Goal: Information Seeking & Learning: Learn about a topic

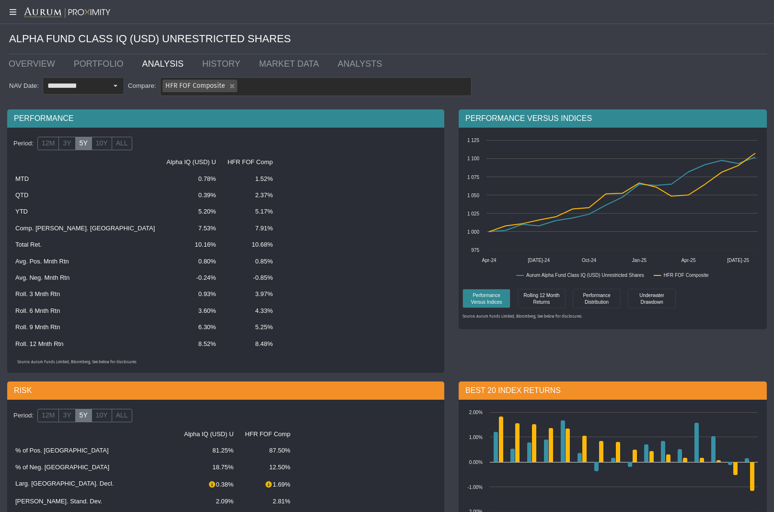
click at [77, 9] on img at bounding box center [67, 13] width 86 height 12
click at [29, 63] on link "OVERVIEW" at bounding box center [33, 63] width 65 height 19
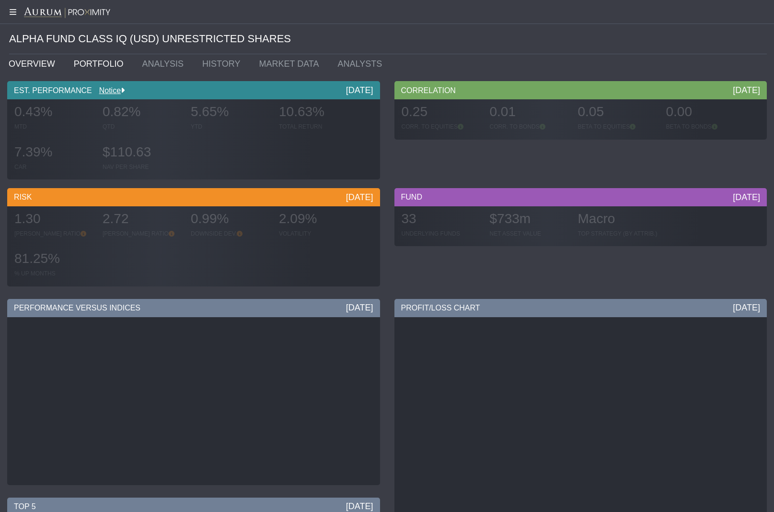
click at [96, 58] on link "PORTFOLIO" at bounding box center [101, 63] width 69 height 19
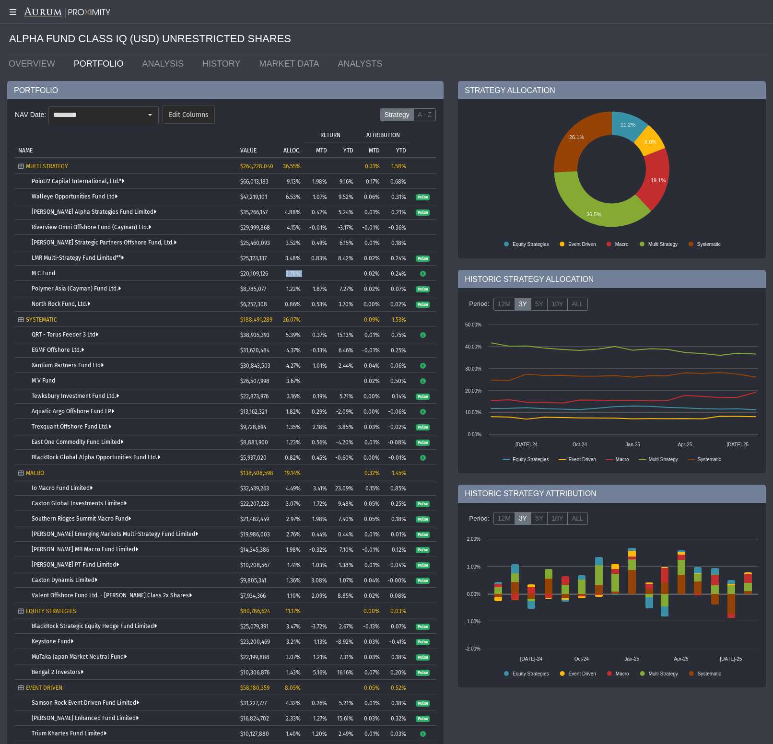
drag, startPoint x: 286, startPoint y: 275, endPoint x: 313, endPoint y: 274, distance: 26.4
click at [313, 274] on tr "M C Fund $20,109,126 2.78% 0.02% 0.24%" at bounding box center [225, 273] width 421 height 15
click at [310, 273] on td "Tree list with 38 rows and 10 columns. Press Ctrl + right arrow to expand the f…" at bounding box center [317, 273] width 26 height 15
click at [47, 276] on link "M C Fund" at bounding box center [43, 273] width 23 height 7
click at [43, 274] on link "M C Fund" at bounding box center [43, 273] width 23 height 7
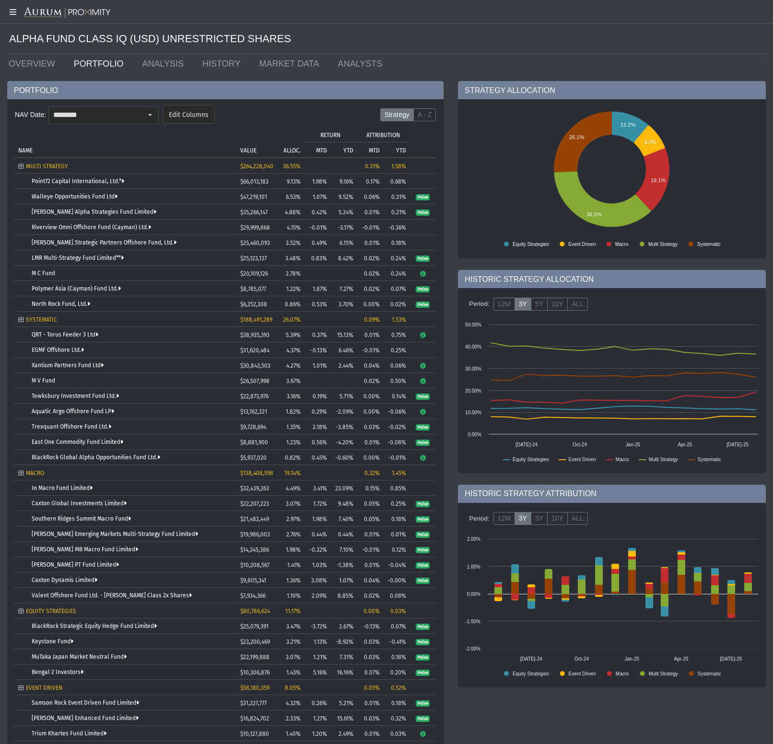
click at [424, 274] on icon "Tree list with 38 rows and 10 columns. Press Ctrl + right arrow to expand the f…" at bounding box center [422, 274] width 7 height 6
click at [210, 262] on td "LMR Multi-Strategy Fund Limited**" at bounding box center [126, 257] width 222 height 15
click at [34, 381] on link "M V Fund" at bounding box center [43, 380] width 23 height 7
drag, startPoint x: 245, startPoint y: 382, endPoint x: 301, endPoint y: 380, distance: 55.6
click at [300, 380] on tr "M V Fund $26,507,998 3.67% 0.02% 0.50%" at bounding box center [225, 380] width 421 height 15
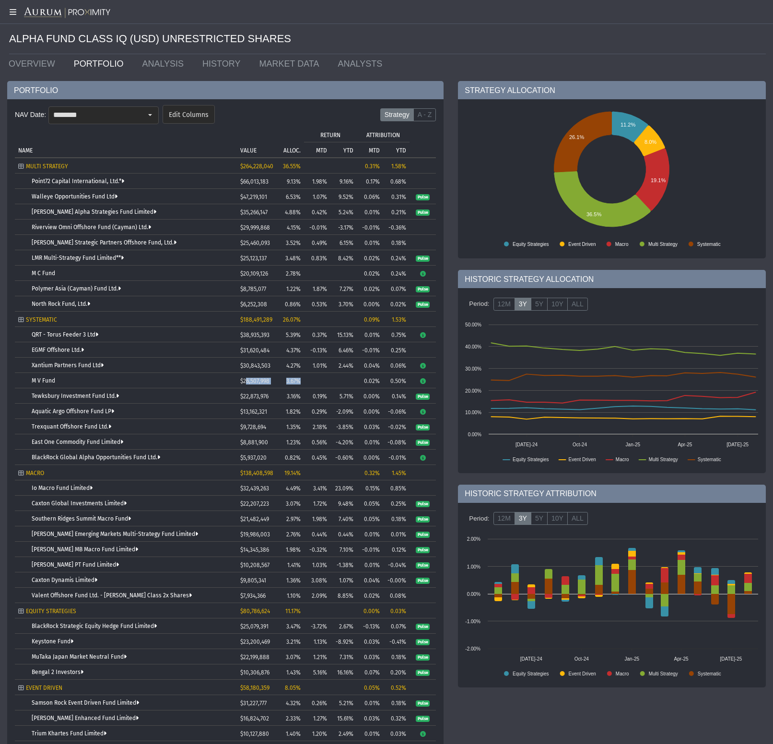
click at [301, 380] on td "3.67%" at bounding box center [288, 380] width 31 height 15
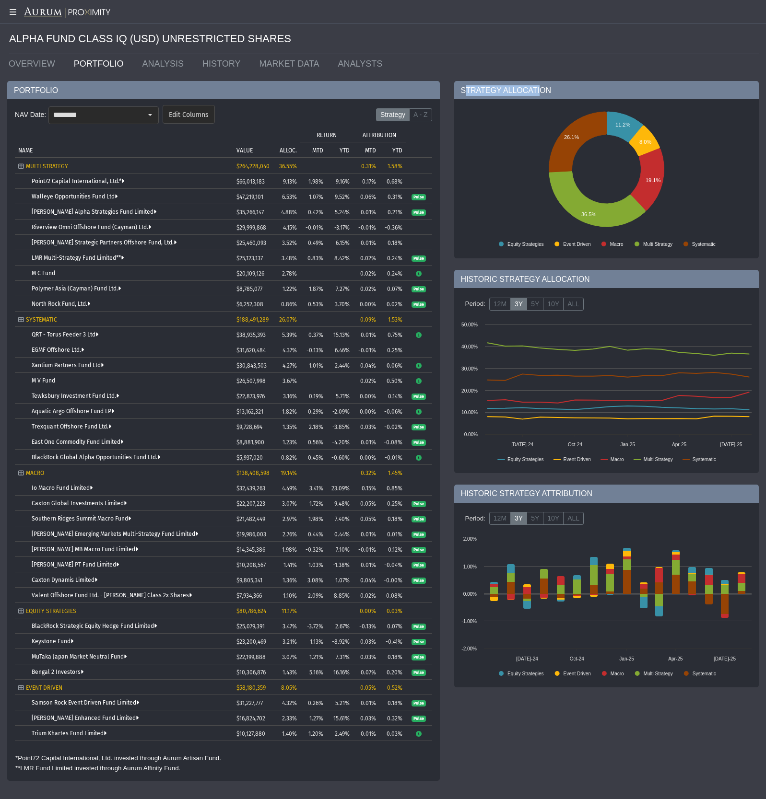
drag, startPoint x: 464, startPoint y: 90, endPoint x: 539, endPoint y: 90, distance: 75.8
click at [539, 90] on div "STRATEGY ALLOCATION" at bounding box center [606, 90] width 305 height 18
click at [533, 511] on label "5Y" at bounding box center [535, 518] width 17 height 13
click at [548, 511] on label "10Y" at bounding box center [553, 518] width 21 height 13
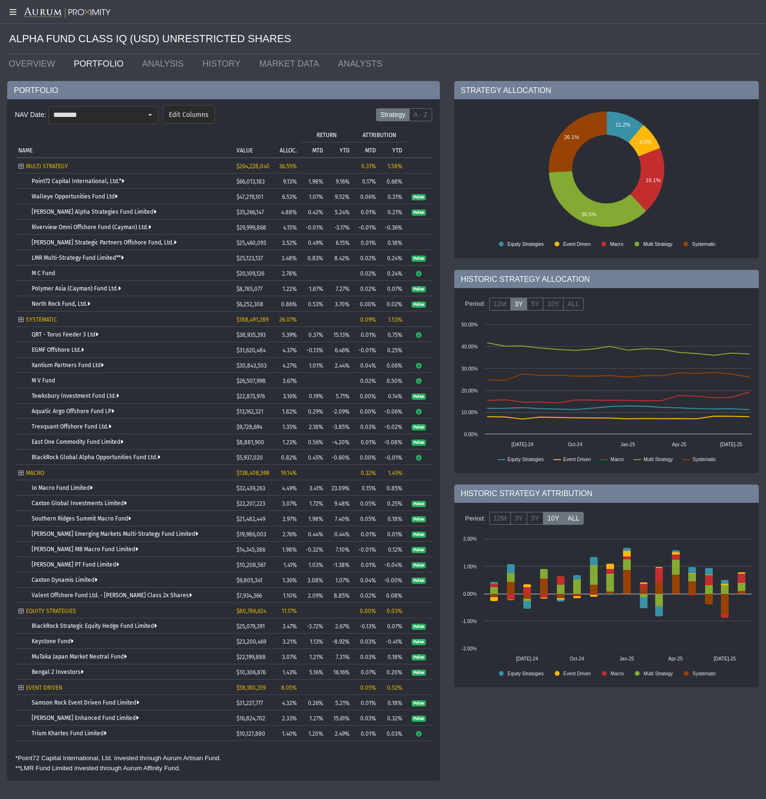
click at [565, 511] on label "ALL" at bounding box center [573, 518] width 21 height 13
click at [532, 511] on label "5Y" at bounding box center [535, 518] width 17 height 13
click at [509, 511] on label "12M" at bounding box center [500, 518] width 22 height 13
click at [496, 511] on label "12M" at bounding box center [500, 518] width 22 height 13
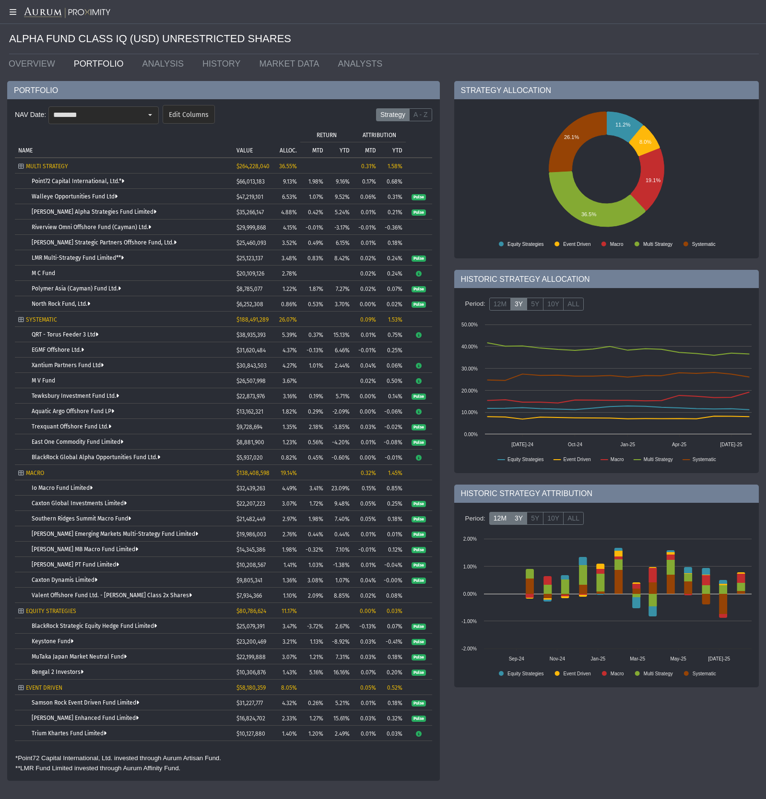
click at [517, 511] on label "3Y" at bounding box center [518, 518] width 17 height 13
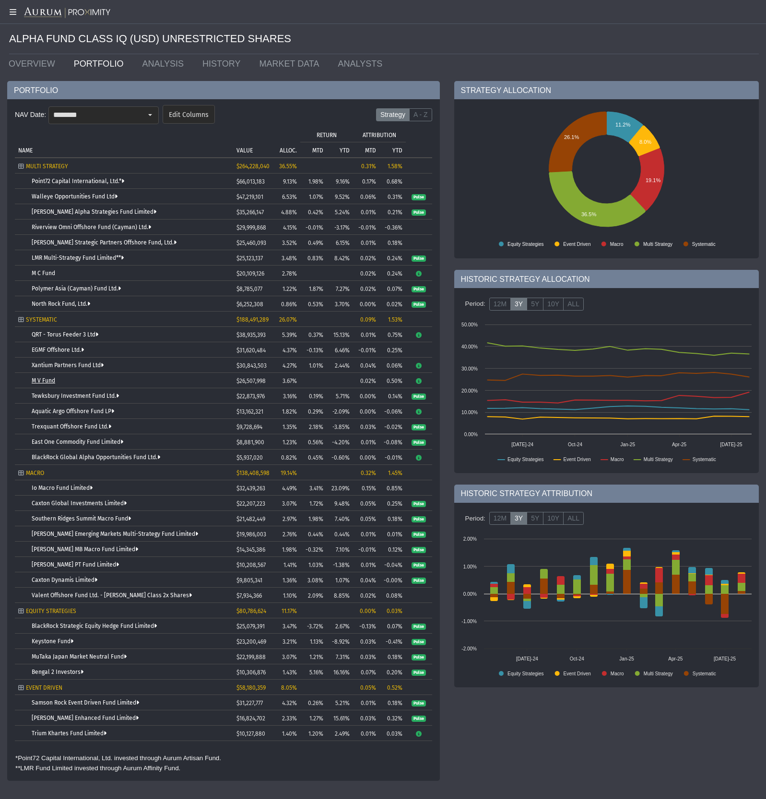
click at [38, 379] on link "M V Fund" at bounding box center [43, 380] width 23 height 7
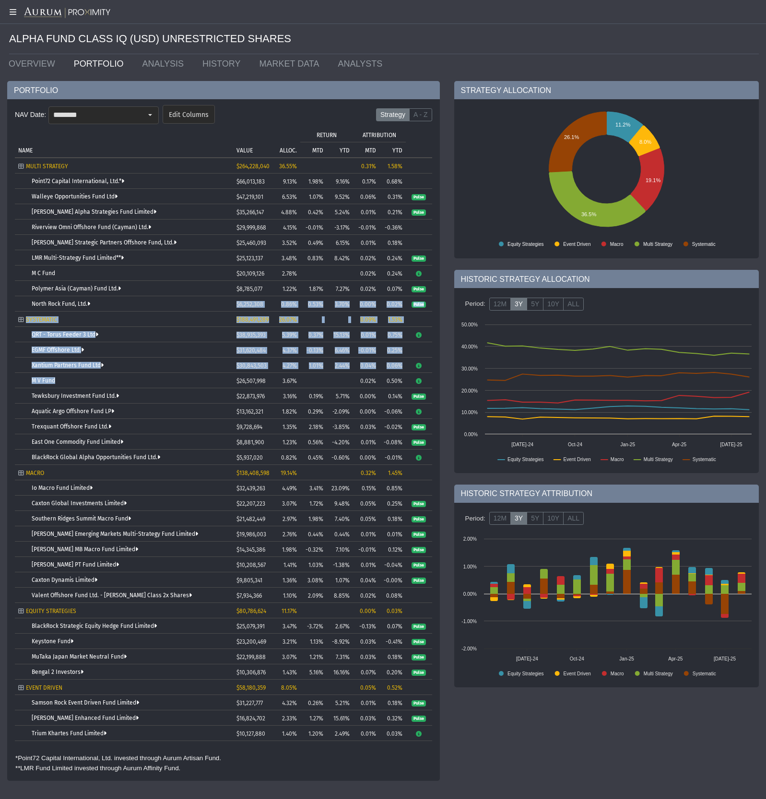
drag, startPoint x: 99, startPoint y: 381, endPoint x: 24, endPoint y: 308, distance: 104.1
click at [24, 309] on tbody "MULTI STRATEGY $264,228,040 36.55% 0.31% 1.58% Point72 Capital International, L…" at bounding box center [223, 449] width 417 height 583
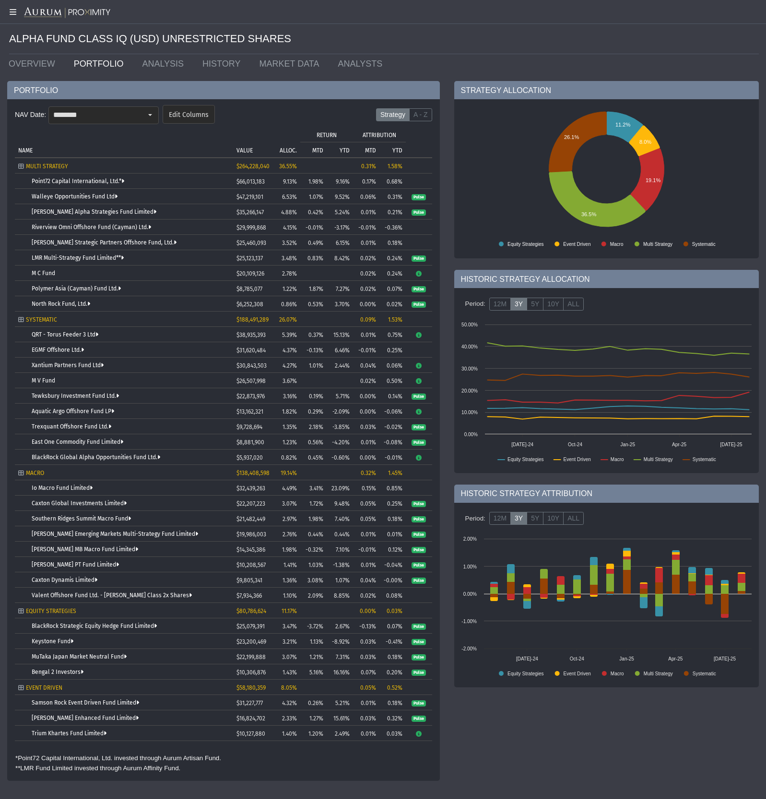
click at [25, 290] on div "Tree list with 38 rows and 10 columns. Press Ctrl + right arrow to expand the f…" at bounding box center [28, 288] width 7 height 7
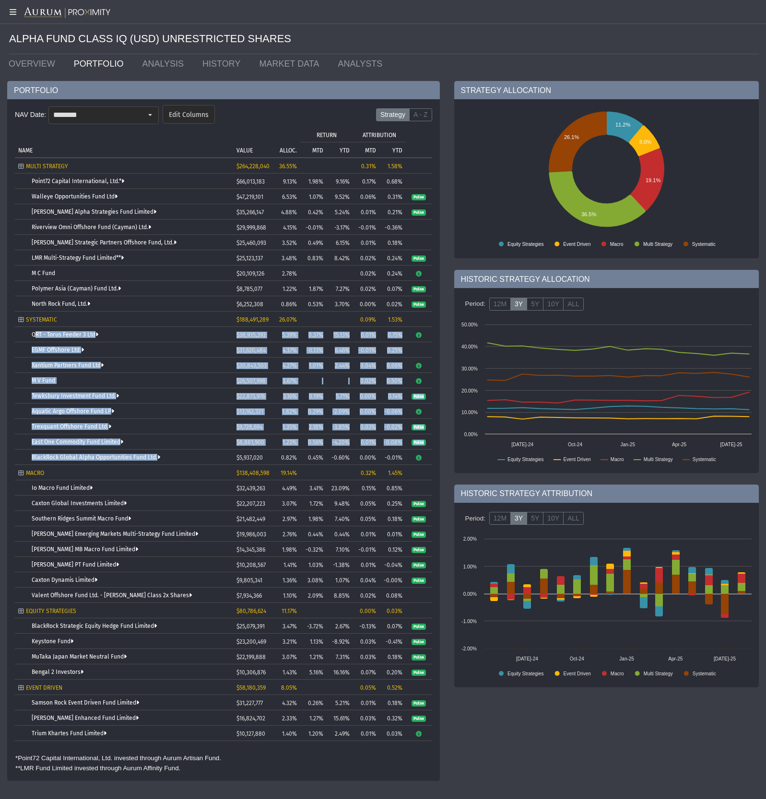
drag, startPoint x: 176, startPoint y: 457, endPoint x: 31, endPoint y: 328, distance: 194.6
click at [31, 328] on tbody "MULTI STRATEGY $264,228,040 36.55% 0.31% 1.58% Point72 Capital International, L…" at bounding box center [223, 449] width 417 height 583
click at [152, 354] on td "EGMF Offshore Ltd." at bounding box center [124, 349] width 218 height 15
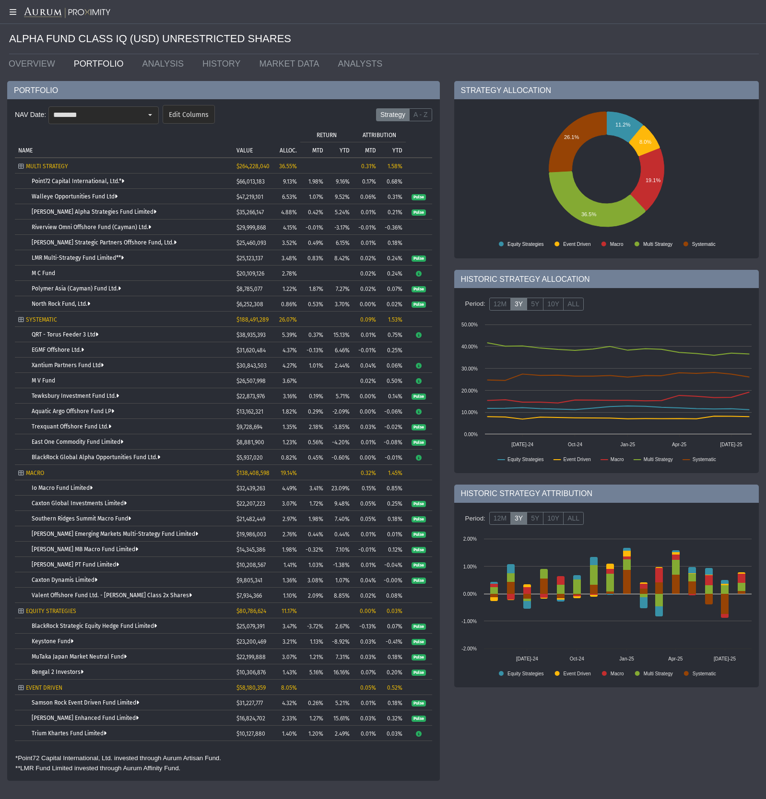
click at [20, 166] on icon "Tree list with 38 rows and 10 columns. Press Ctrl + right arrow to expand the f…" at bounding box center [21, 167] width 6 height 6
click at [110, 324] on td "SYSTEMATIC" at bounding box center [124, 319] width 218 height 15
click at [286, 151] on p "ALLOC." at bounding box center [288, 150] width 17 height 7
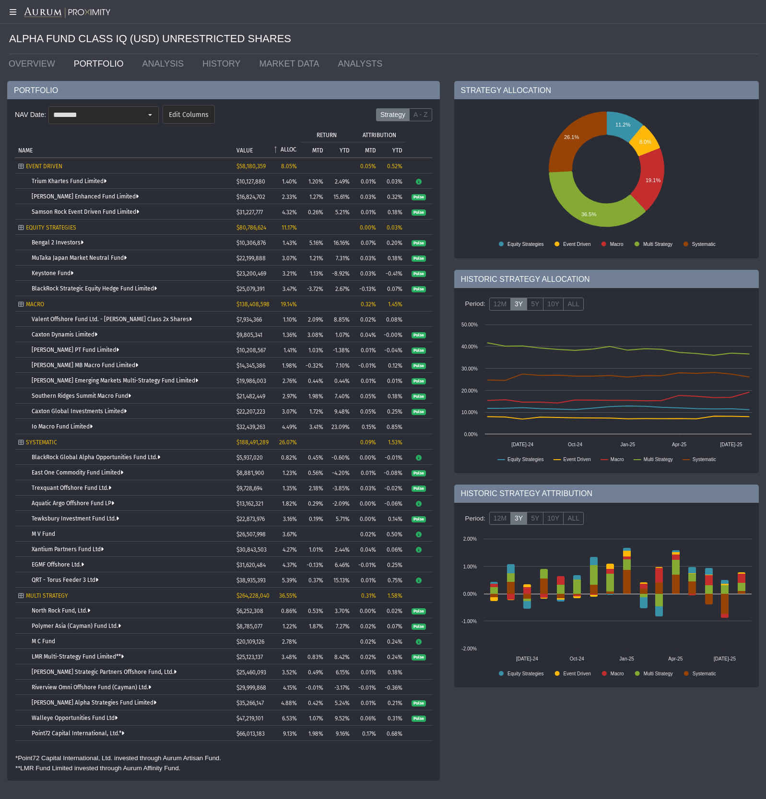
click at [286, 151] on p "ALLOC." at bounding box center [289, 149] width 16 height 7
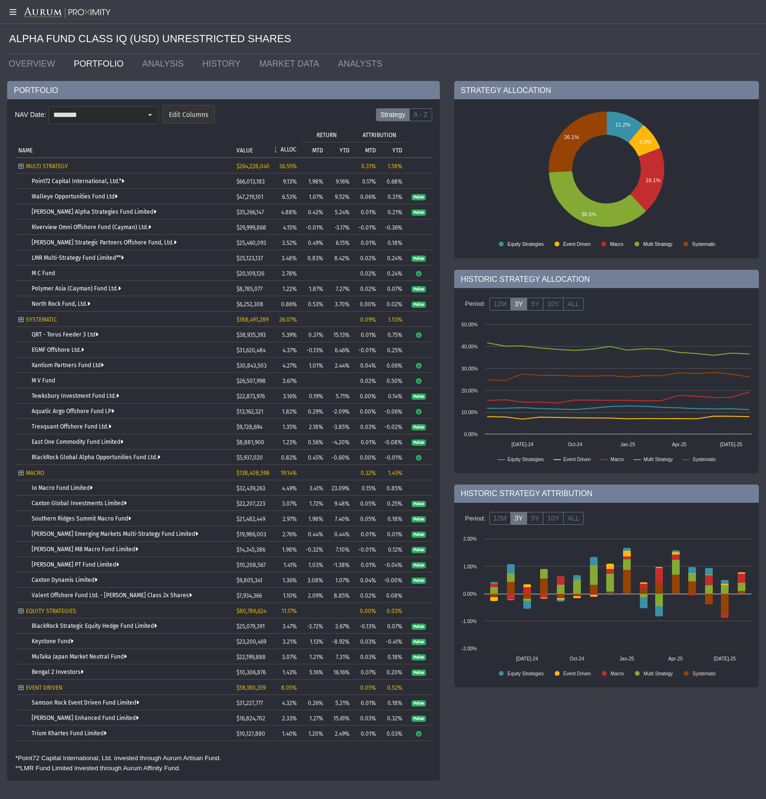
click at [190, 116] on span "Edit Columns" at bounding box center [189, 115] width 40 height 9
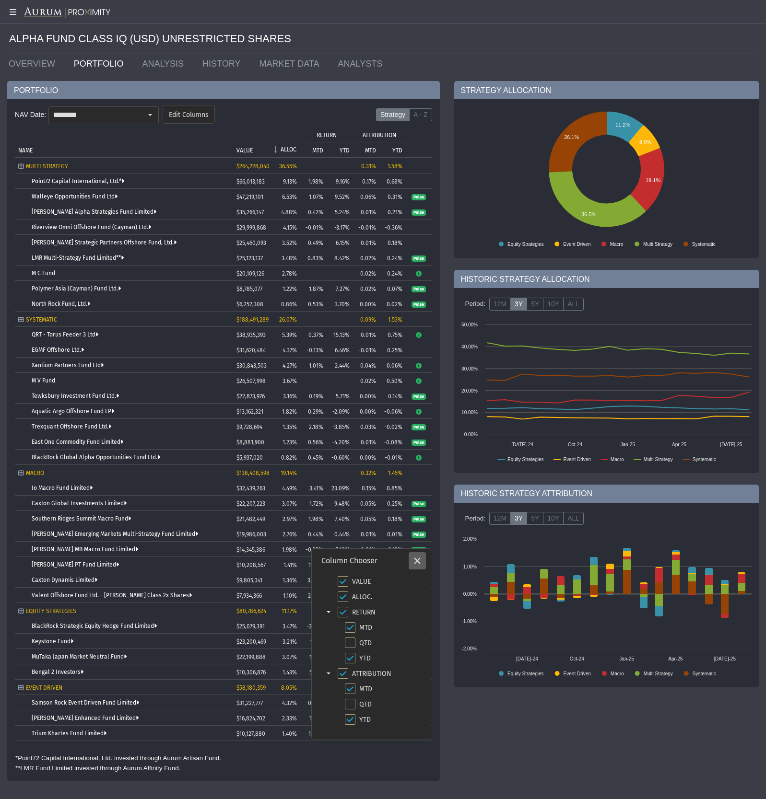
click at [420, 511] on icon "Close" at bounding box center [417, 561] width 9 height 9
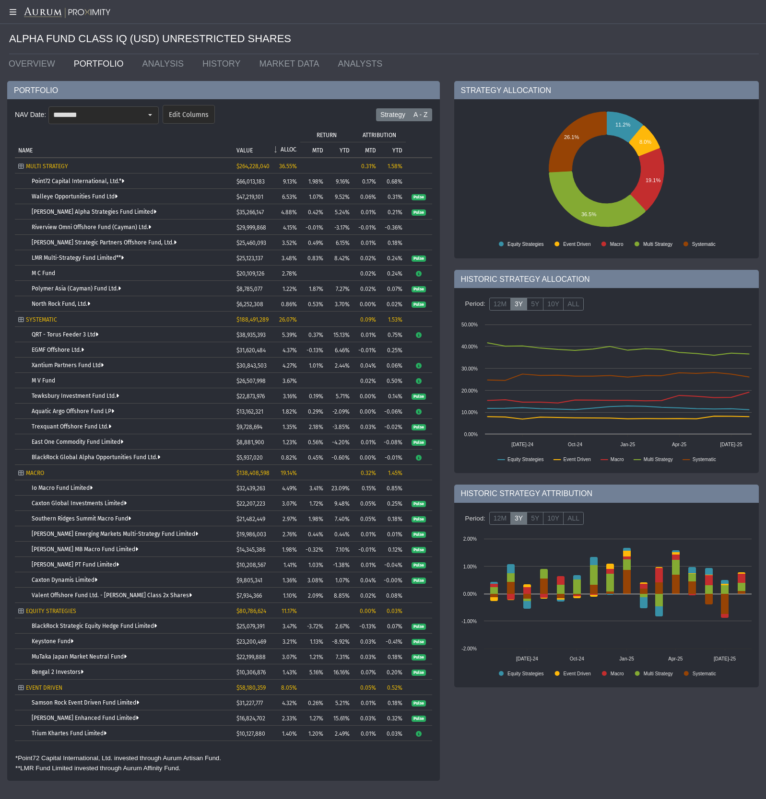
click at [416, 113] on label "A - Z" at bounding box center [420, 114] width 23 height 13
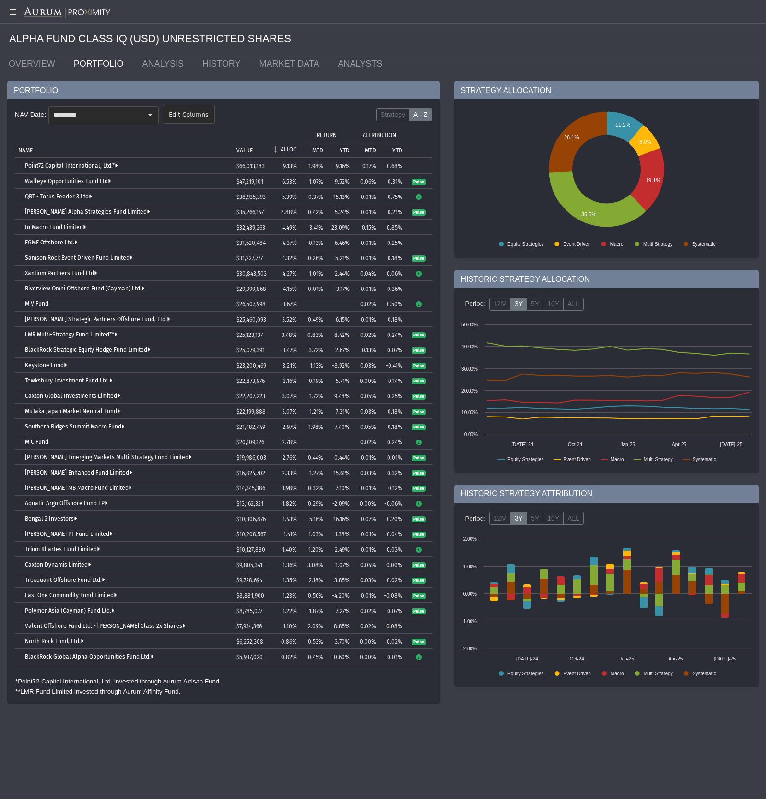
click at [26, 150] on p "NAME" at bounding box center [25, 150] width 14 height 7
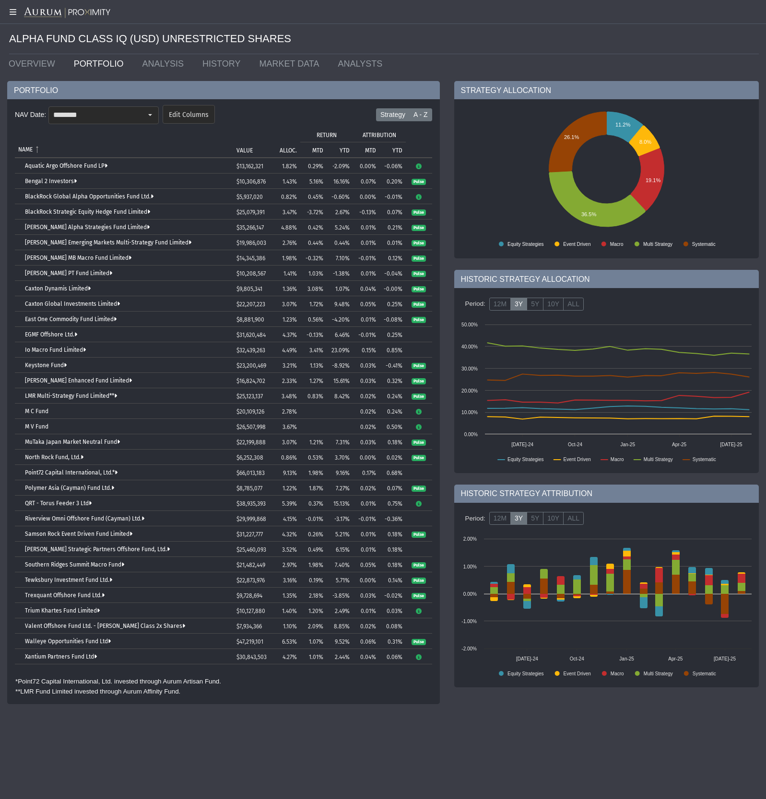
click at [393, 118] on label "Strategy" at bounding box center [393, 114] width 34 height 13
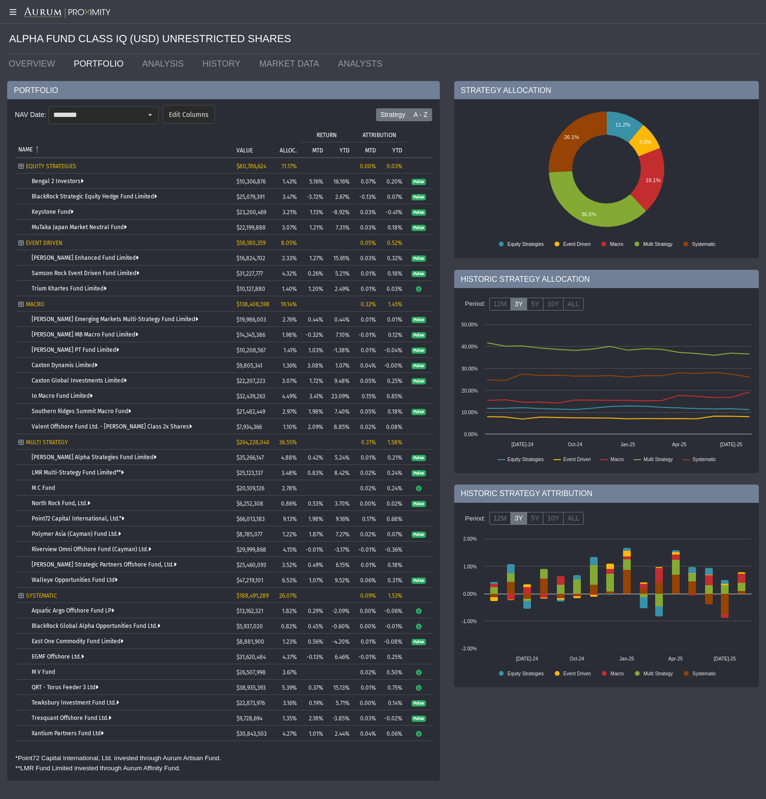
click at [423, 114] on label "A - Z" at bounding box center [420, 114] width 23 height 13
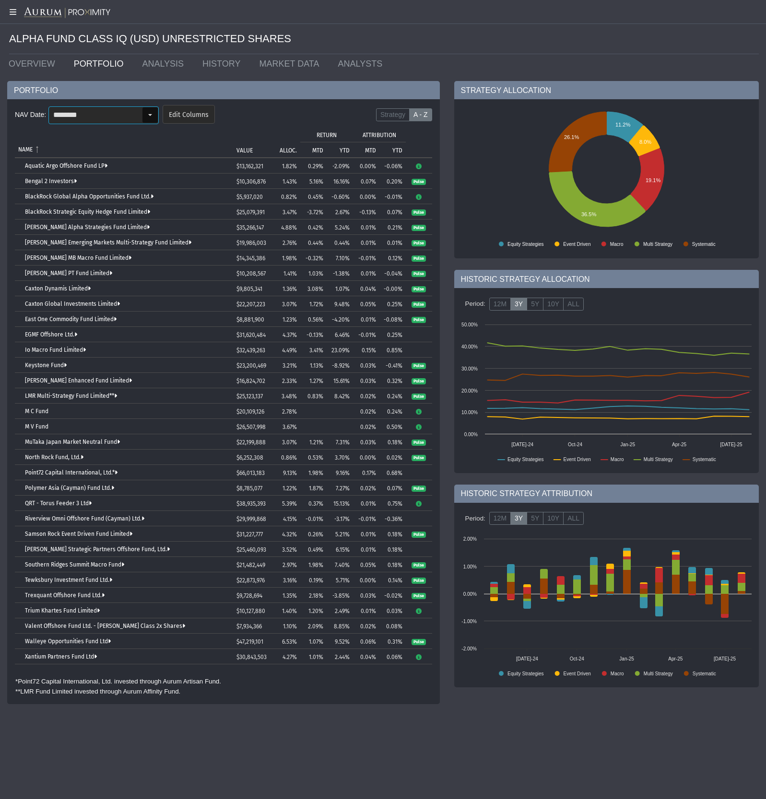
click at [108, 114] on input "********" at bounding box center [95, 115] width 93 height 16
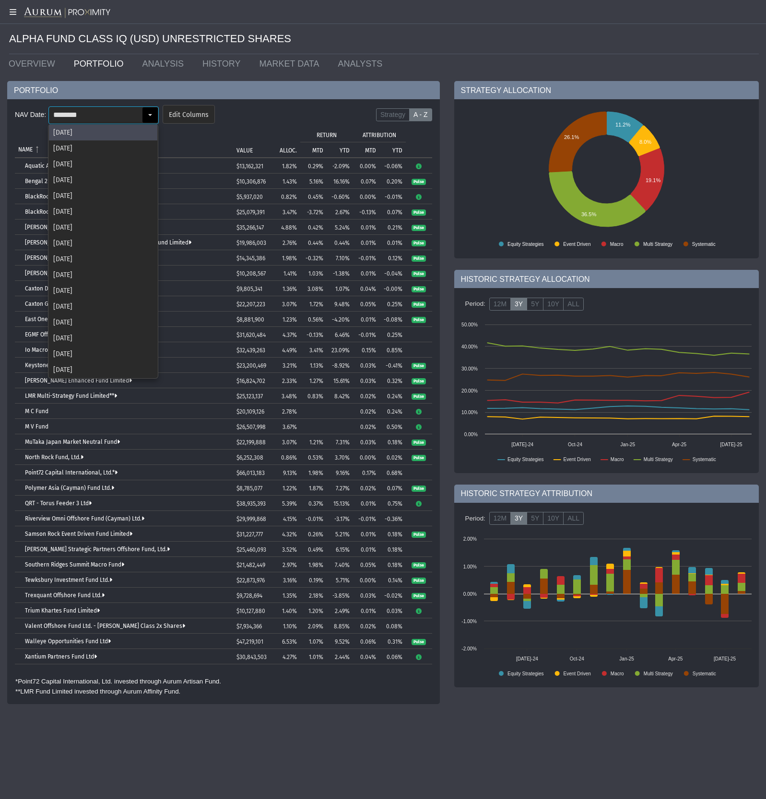
click at [265, 105] on form "NAV Date: ******** Edit Columns Strategy A - Z" at bounding box center [223, 117] width 417 height 28
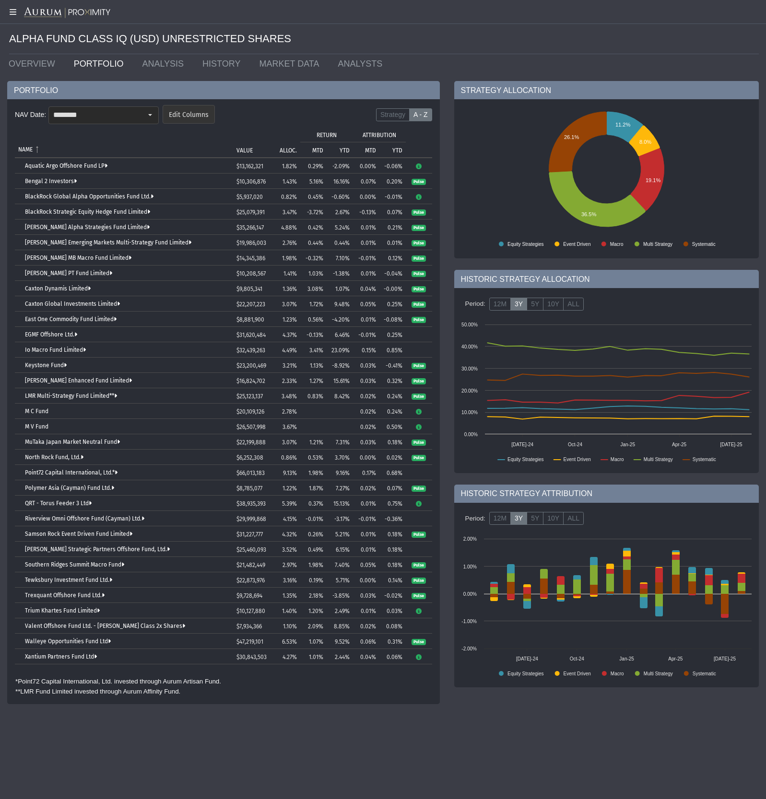
click at [169, 119] on span "Edit Columns" at bounding box center [189, 115] width 40 height 9
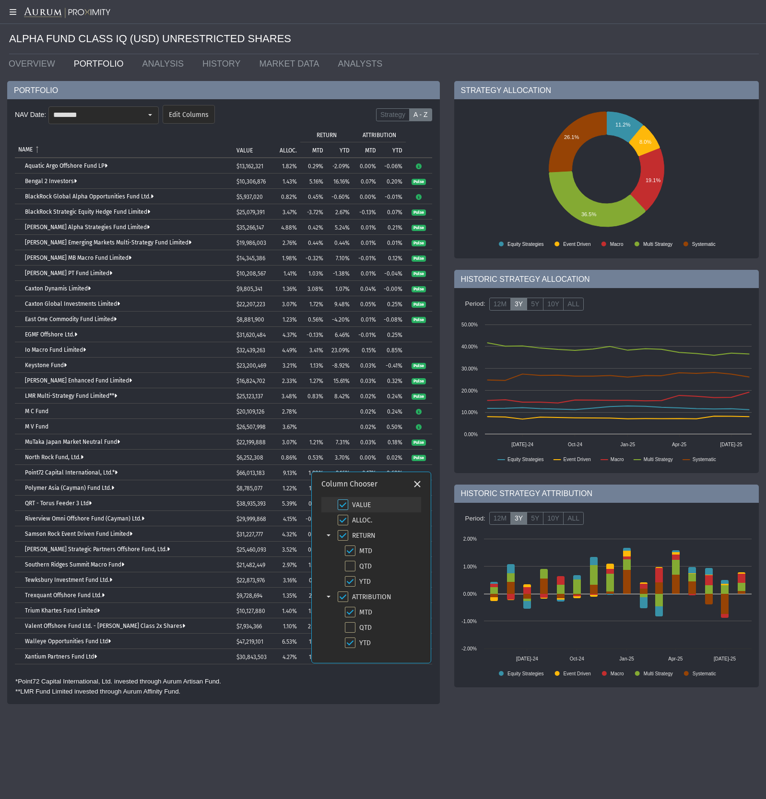
click at [346, 507] on span "Check state" at bounding box center [343, 505] width 11 height 11
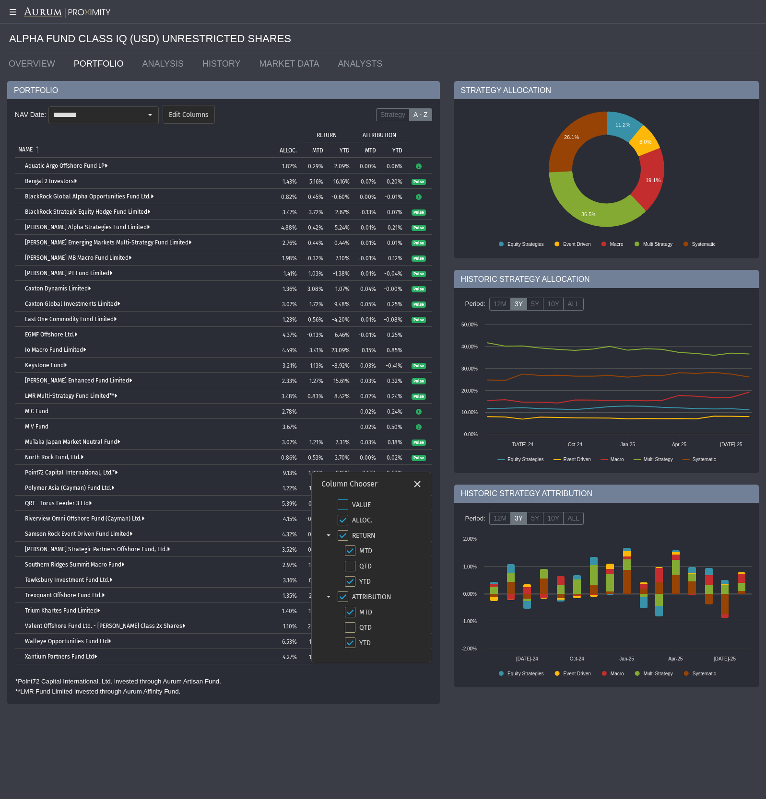
click at [305, 98] on div "PORTFOLIO" at bounding box center [223, 90] width 433 height 18
click at [275, 122] on form "NAV Date: ******** Pull down to refresh... Release to refresh... Refreshing... …" at bounding box center [223, 117] width 417 height 28
click at [430, 138] on td "Column" at bounding box center [419, 142] width 26 height 31
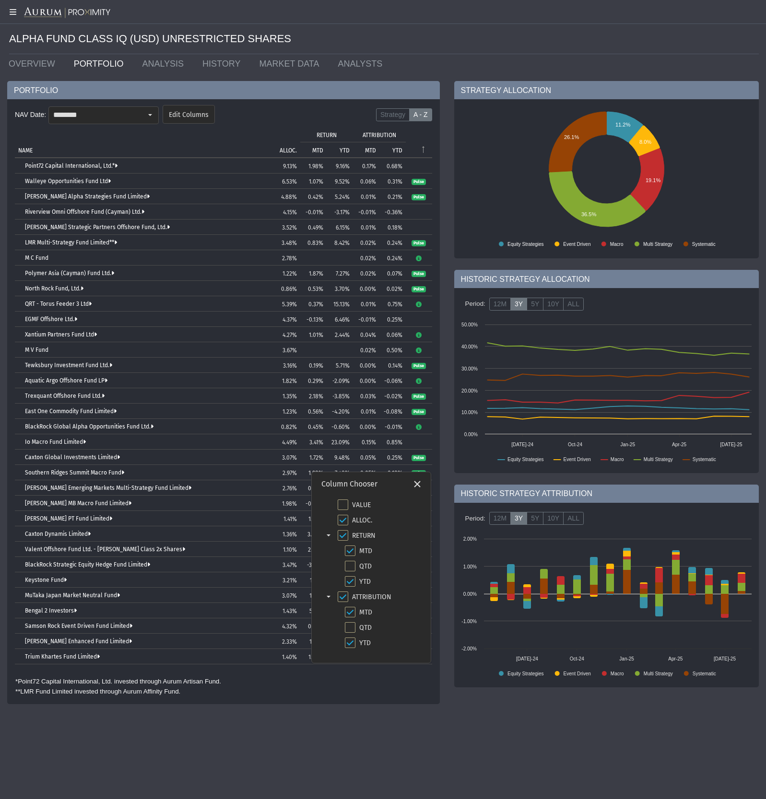
click at [436, 138] on div "NAV Date: ******** Pull down to refresh... Release to refresh... Refreshing... …" at bounding box center [223, 401] width 433 height 605
click at [419, 482] on icon "Close" at bounding box center [417, 484] width 9 height 9
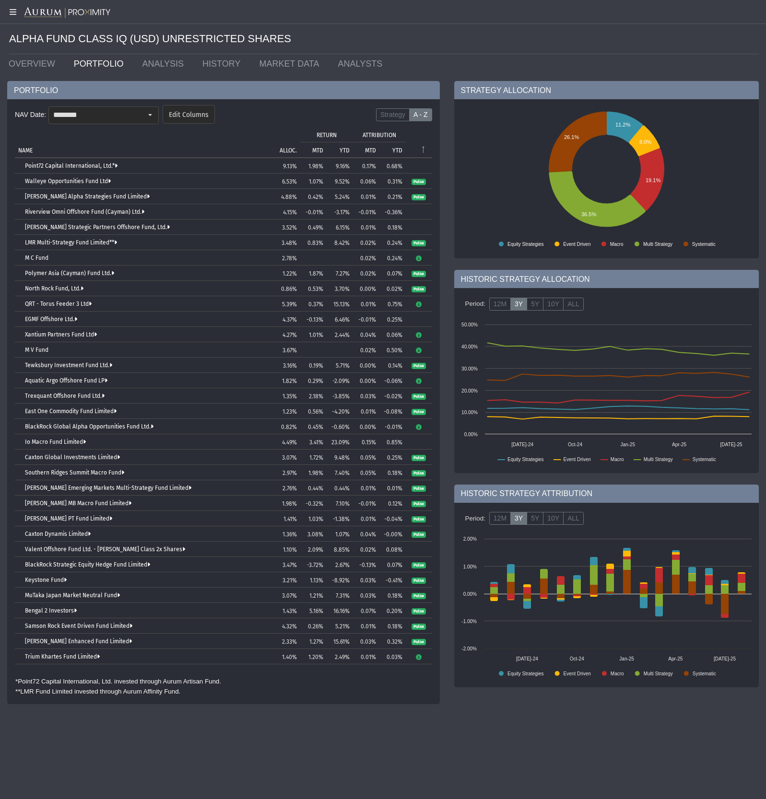
click at [289, 149] on p "ALLOC." at bounding box center [288, 150] width 17 height 7
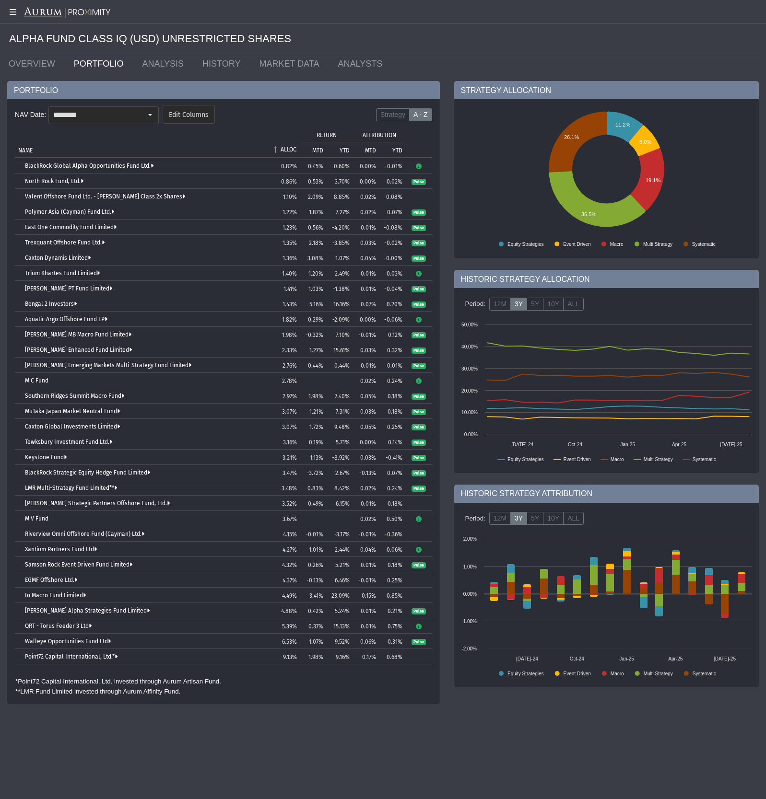
click at [19, 149] on p "NAME" at bounding box center [25, 150] width 14 height 7
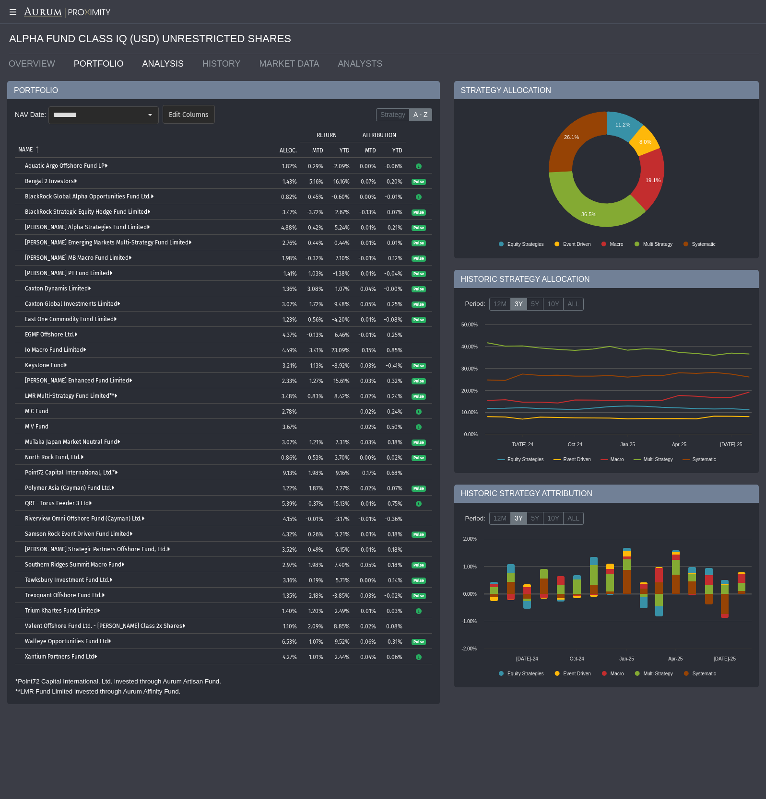
click at [158, 61] on link "ANALYSIS" at bounding box center [165, 63] width 60 height 19
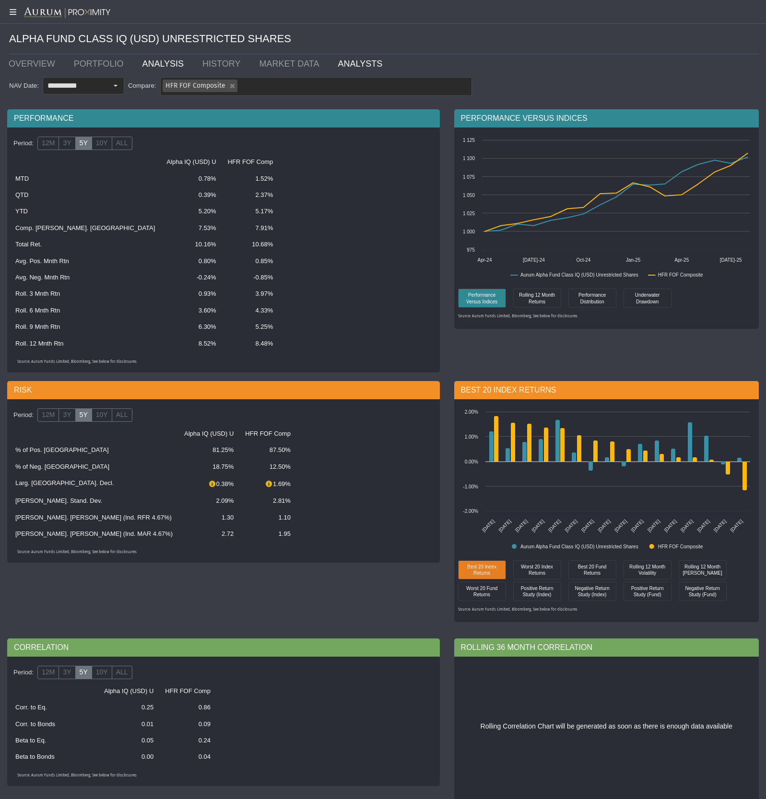
click at [332, 62] on link "ANALYSTS" at bounding box center [361, 63] width 63 height 19
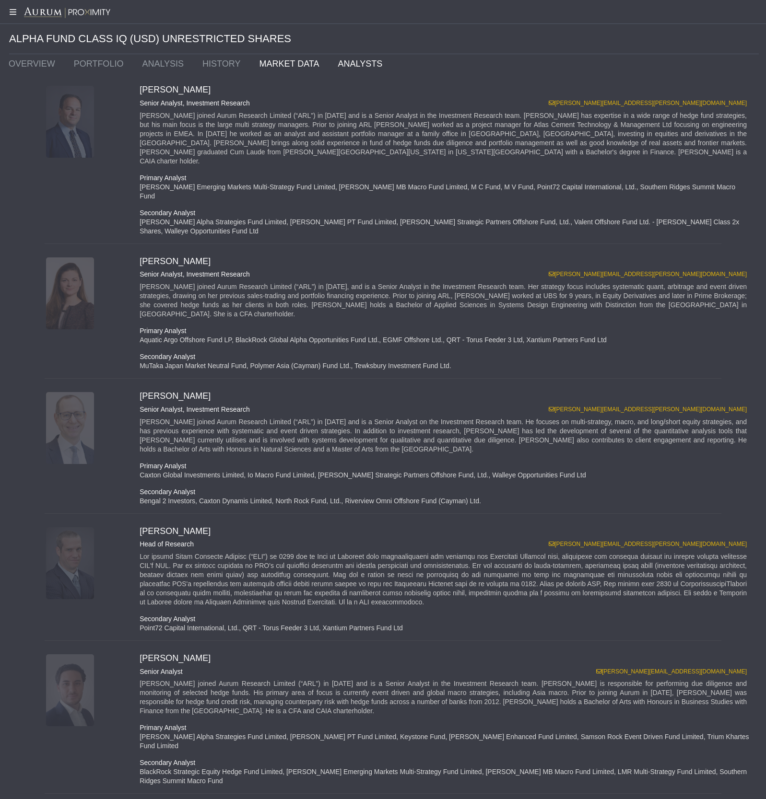
click at [266, 59] on link "MARKET DATA" at bounding box center [291, 63] width 79 height 19
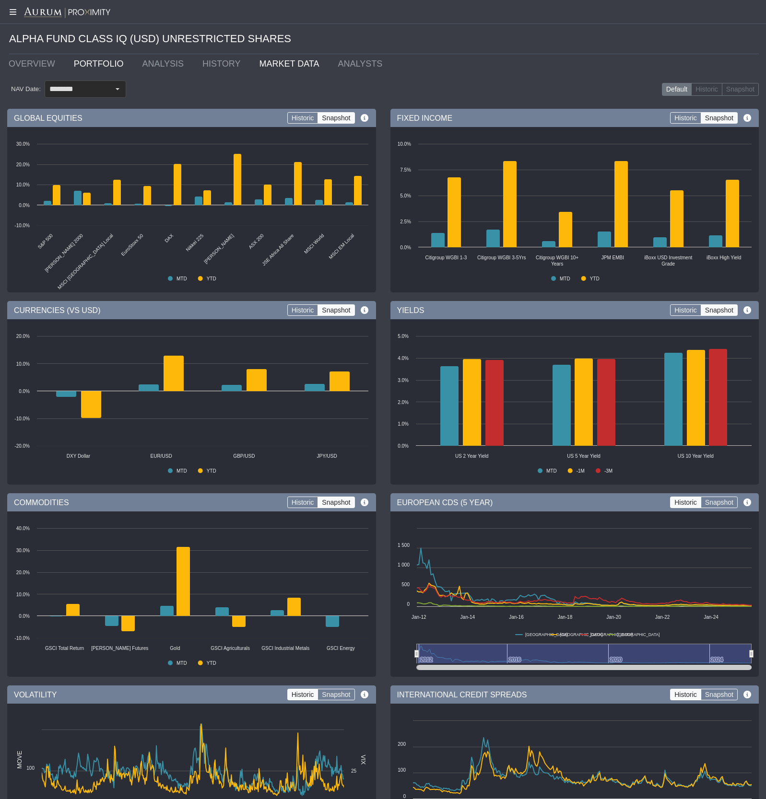
click at [89, 54] on link "PORTFOLIO" at bounding box center [101, 63] width 69 height 19
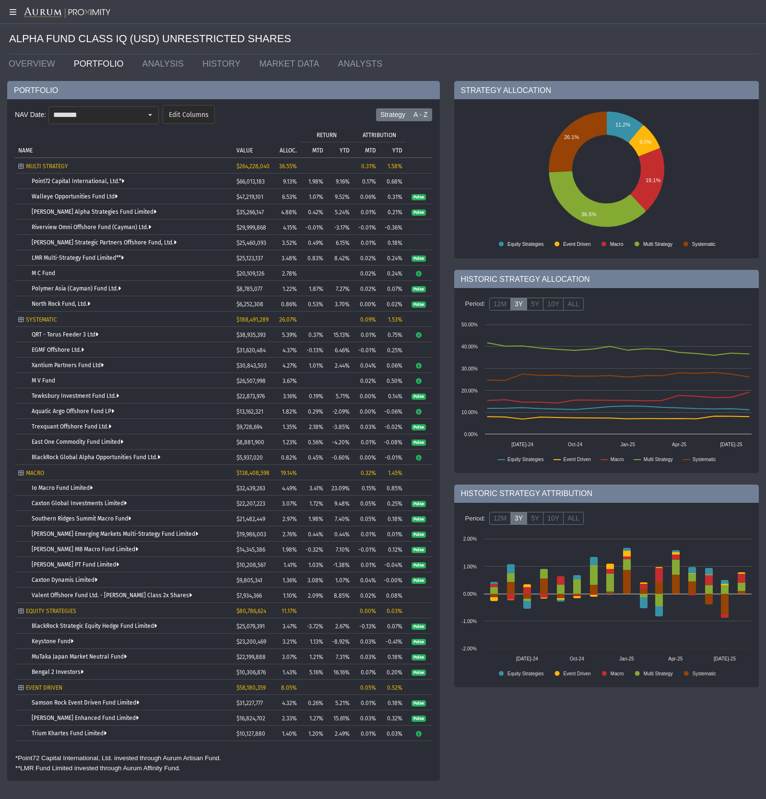
click at [417, 112] on label "A - Z" at bounding box center [420, 114] width 23 height 13
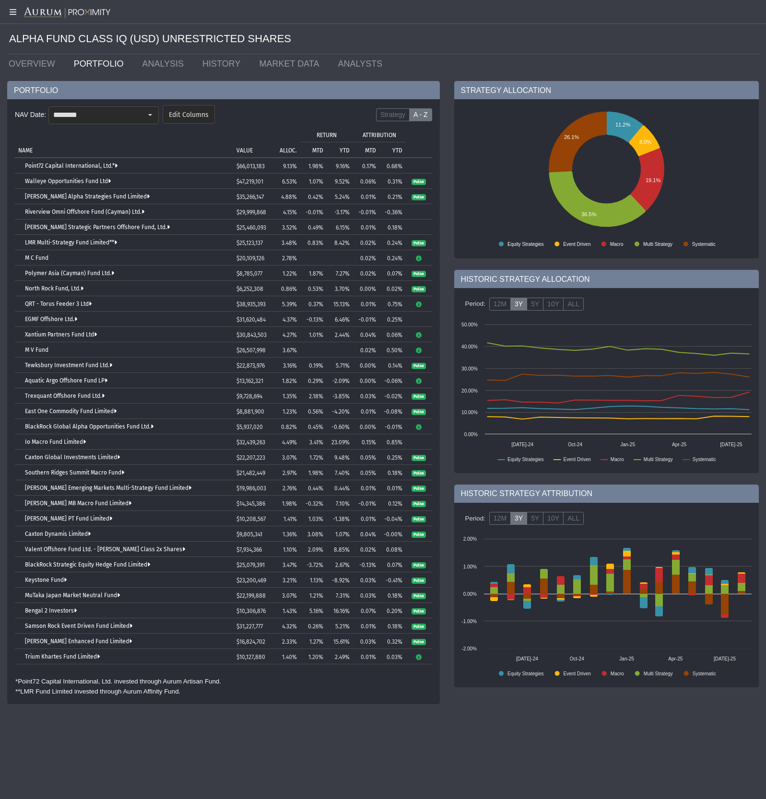
click at [288, 149] on p "ALLOC." at bounding box center [288, 150] width 17 height 7
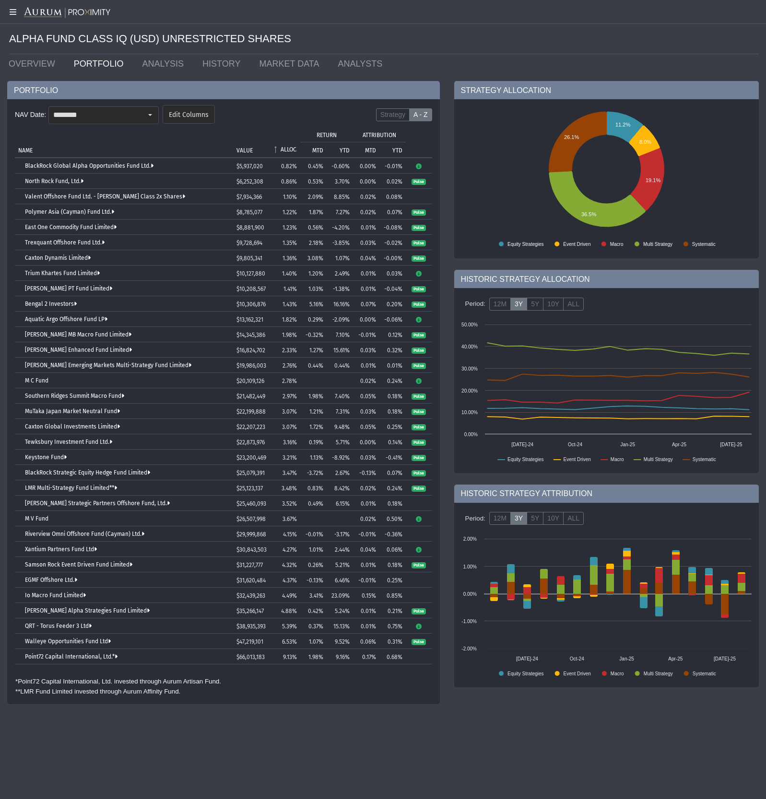
click at [288, 149] on p "ALLOC." at bounding box center [289, 149] width 16 height 7
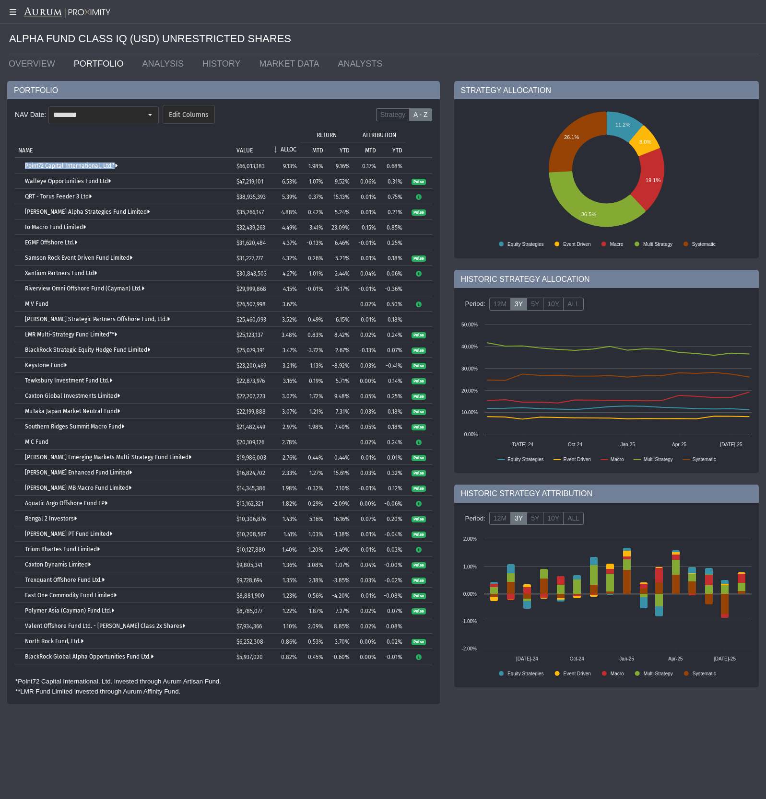
drag, startPoint x: 20, startPoint y: 169, endPoint x: 123, endPoint y: 170, distance: 103.1
click at [123, 170] on td "Point72 Capital International, Ltd.*" at bounding box center [124, 165] width 218 height 15
copy td "Point72 Capital International, Ltd.*"
click at [8, 154] on div "NAV Date: ******** Edit Columns Strategy A - Z Tree list with 33 rows and 10 co…" at bounding box center [223, 401] width 433 height 605
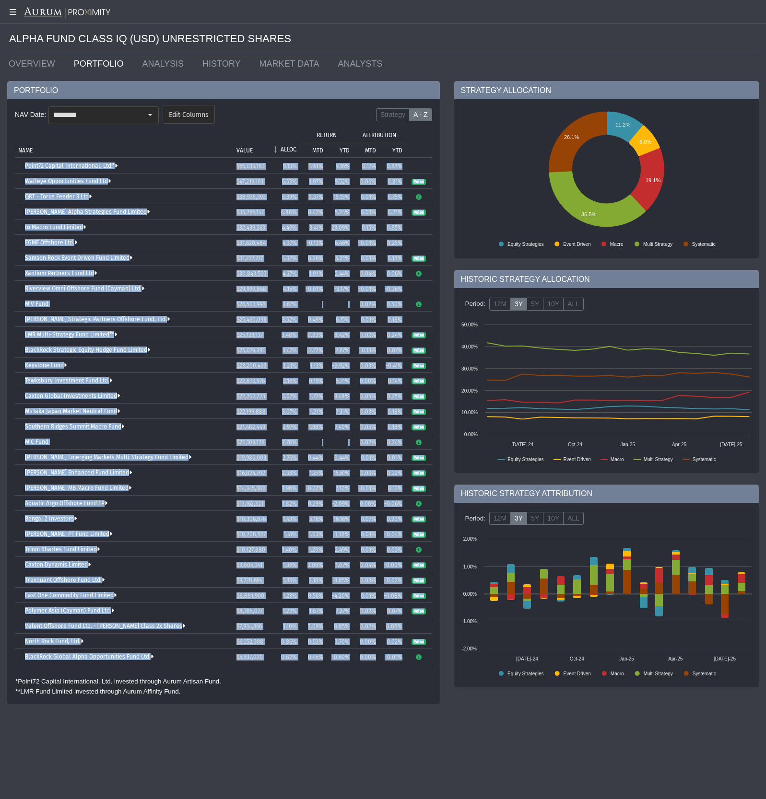
drag, startPoint x: 10, startPoint y: 151, endPoint x: 420, endPoint y: 659, distance: 652.8
click at [420, 511] on div "NAV Date: ******** Edit Columns Strategy A - Z Tree list with 33 rows and 10 co…" at bounding box center [223, 401] width 433 height 605
copy table "Point72 Capital International, Ltd.* $66,013,183 9.13% 1.98% 9.16% 0.17% 0.68% …"
click at [208, 160] on td "Point72 Capital International, Ltd.*" at bounding box center [124, 165] width 218 height 15
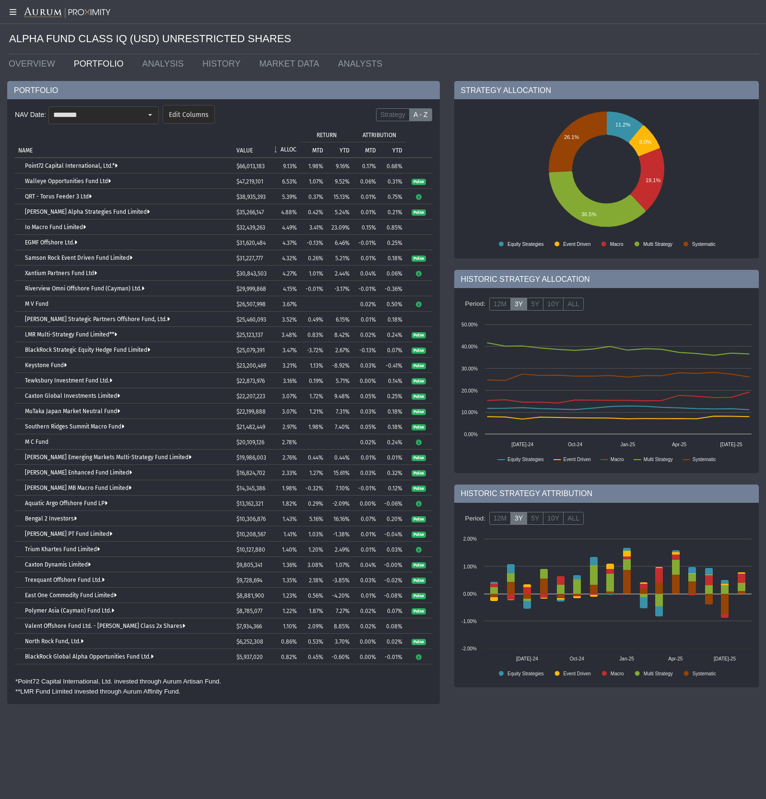
click at [242, 127] on td "VALUE" at bounding box center [251, 142] width 36 height 31
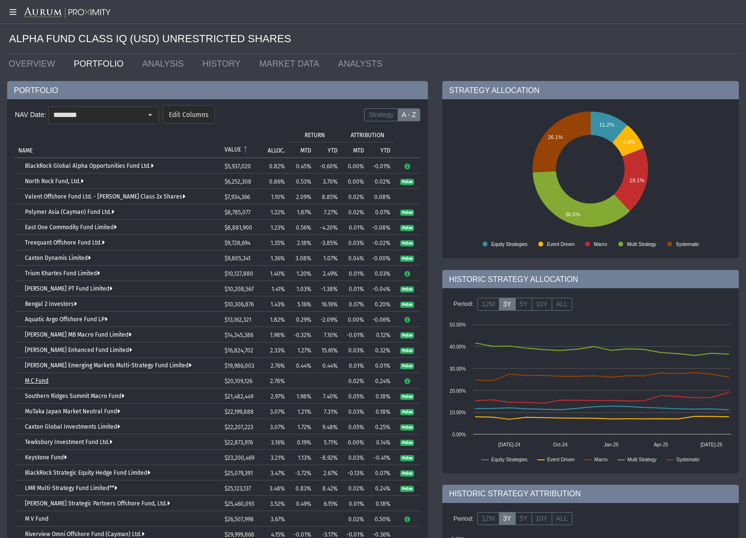
click at [33, 381] on link "M C Fund" at bounding box center [36, 380] width 23 height 7
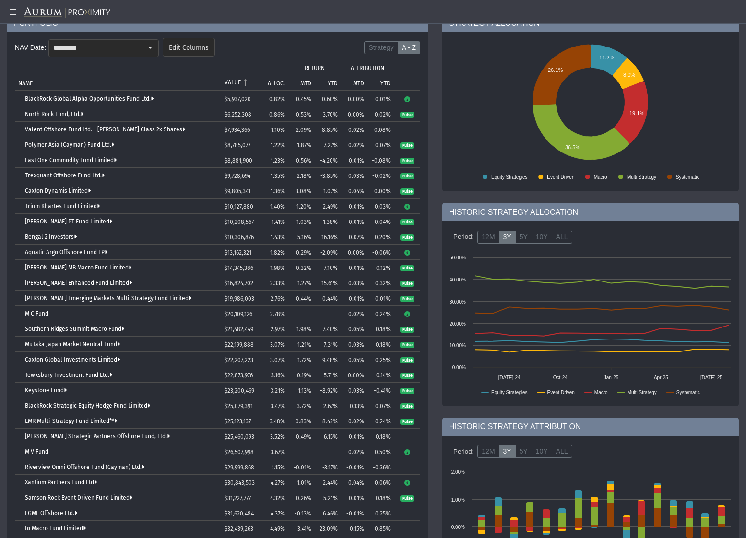
scroll to position [103, 0]
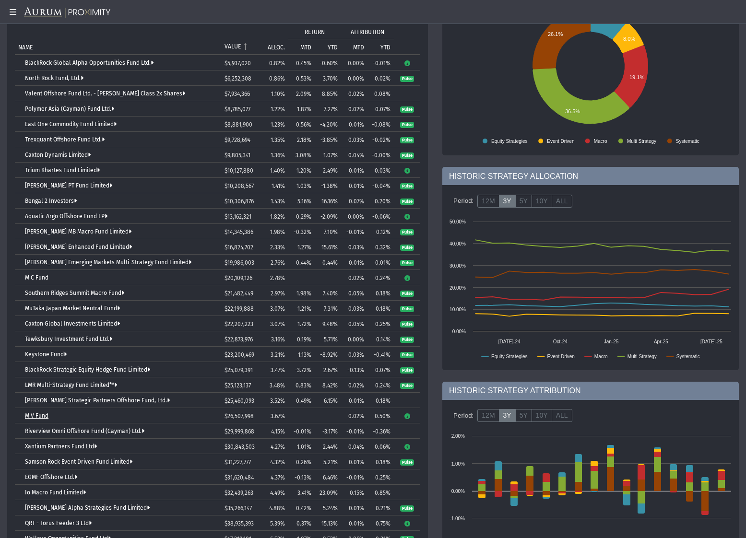
click at [33, 415] on link "M V Fund" at bounding box center [36, 415] width 23 height 7
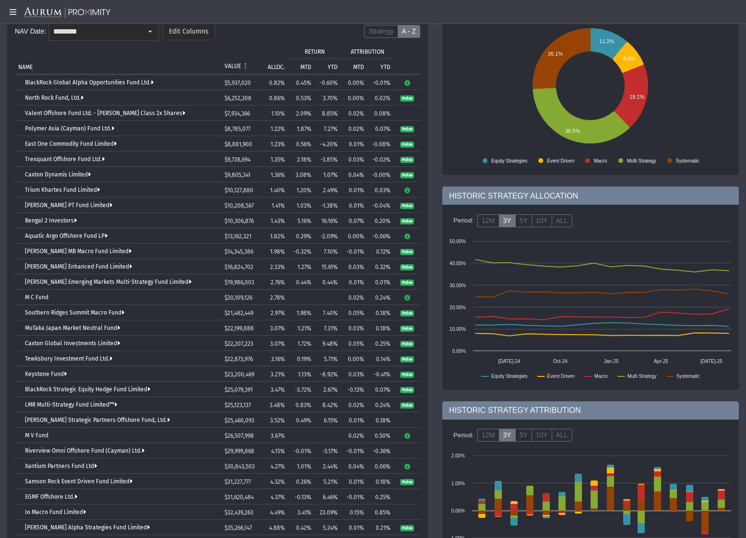
scroll to position [66, 0]
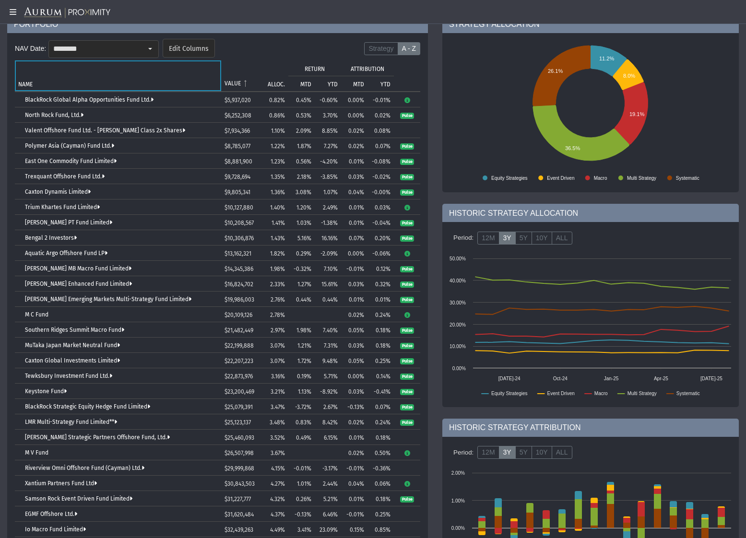
click at [39, 80] on td "NAME" at bounding box center [118, 75] width 206 height 31
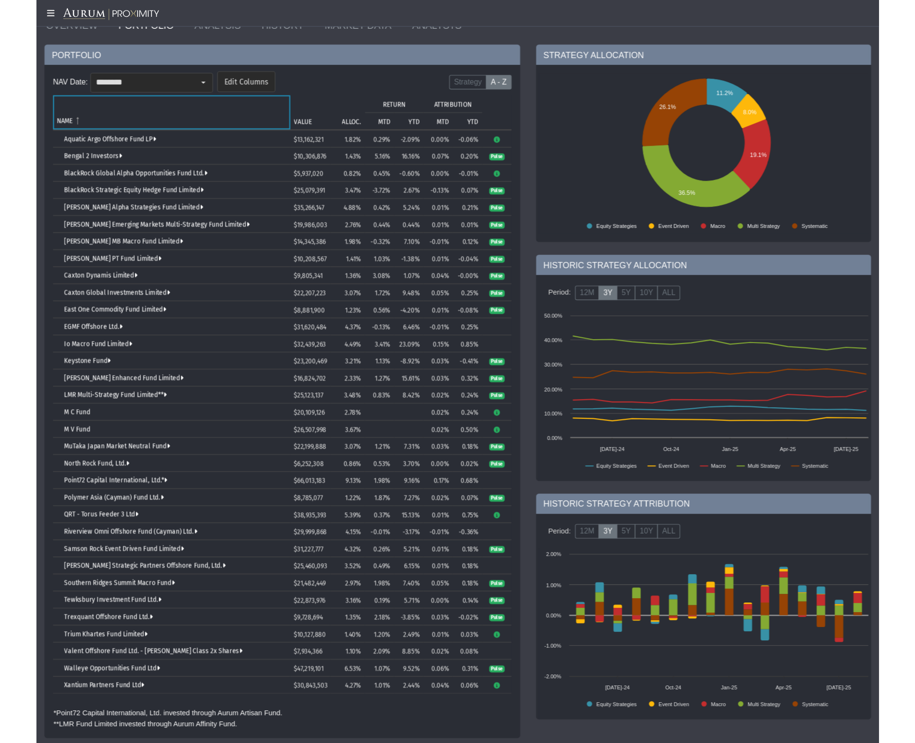
scroll to position [0, 0]
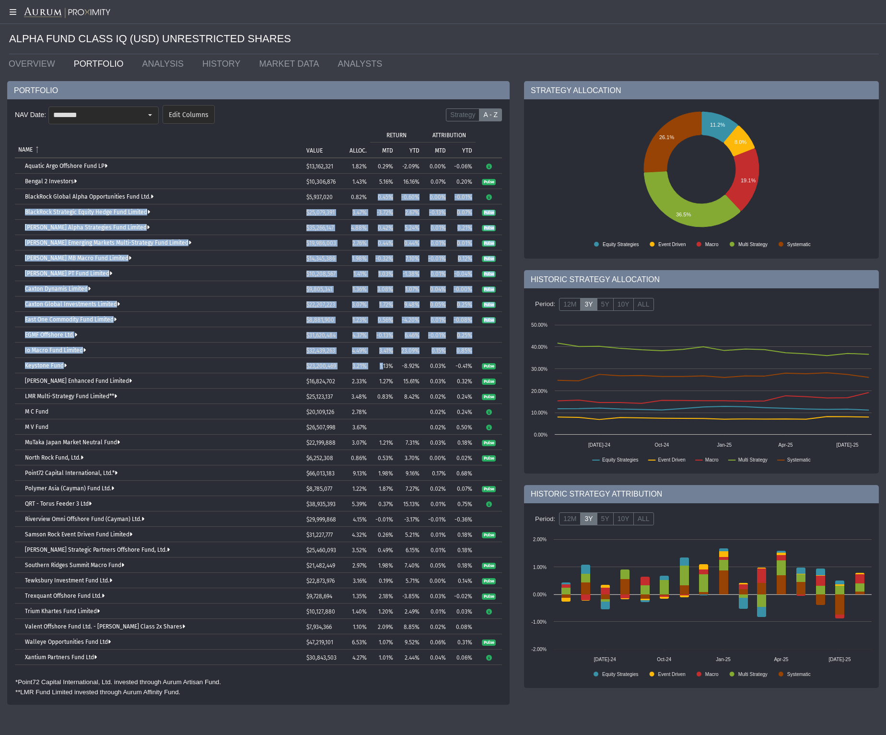
drag, startPoint x: 379, startPoint y: 215, endPoint x: 383, endPoint y: 367, distance: 151.6
click at [383, 367] on tbody "Aquatic Argo Offshore Fund LP $13,162,321 1.82% 0.29% -2.09% 0.00% -0.06% Benga…" at bounding box center [258, 411] width 487 height 506
click at [383, 367] on td "1.13%" at bounding box center [383, 365] width 26 height 15
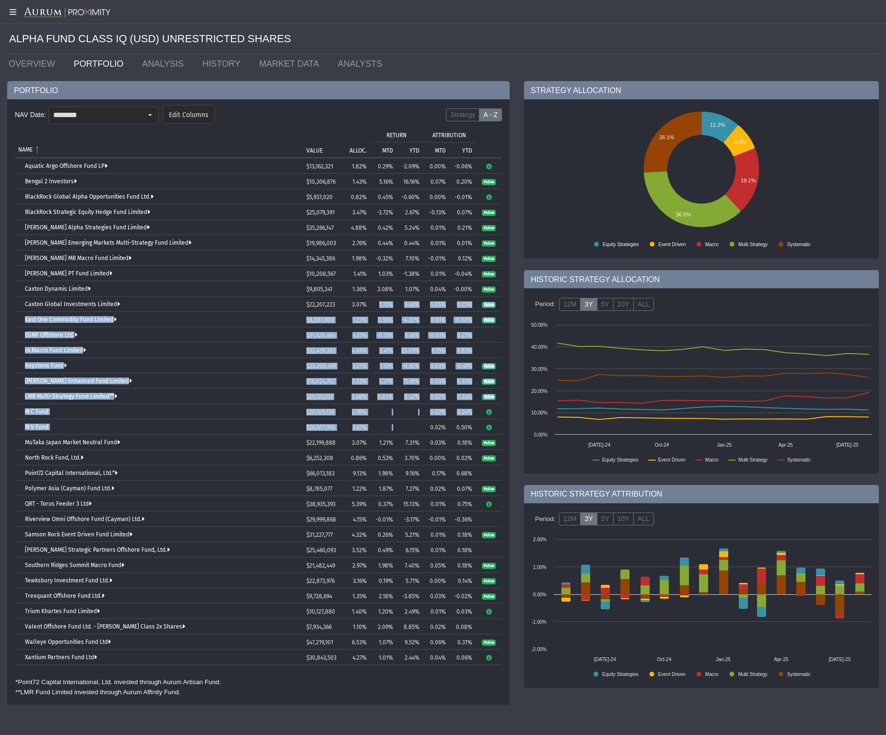
drag, startPoint x: 391, startPoint y: 401, endPoint x: 366, endPoint y: 270, distance: 133.7
click at [370, 284] on tbody "Aquatic Argo Offshore Fund LP $13,162,321 1.82% 0.29% -2.09% 0.00% -0.06% Benga…" at bounding box center [258, 411] width 487 height 506
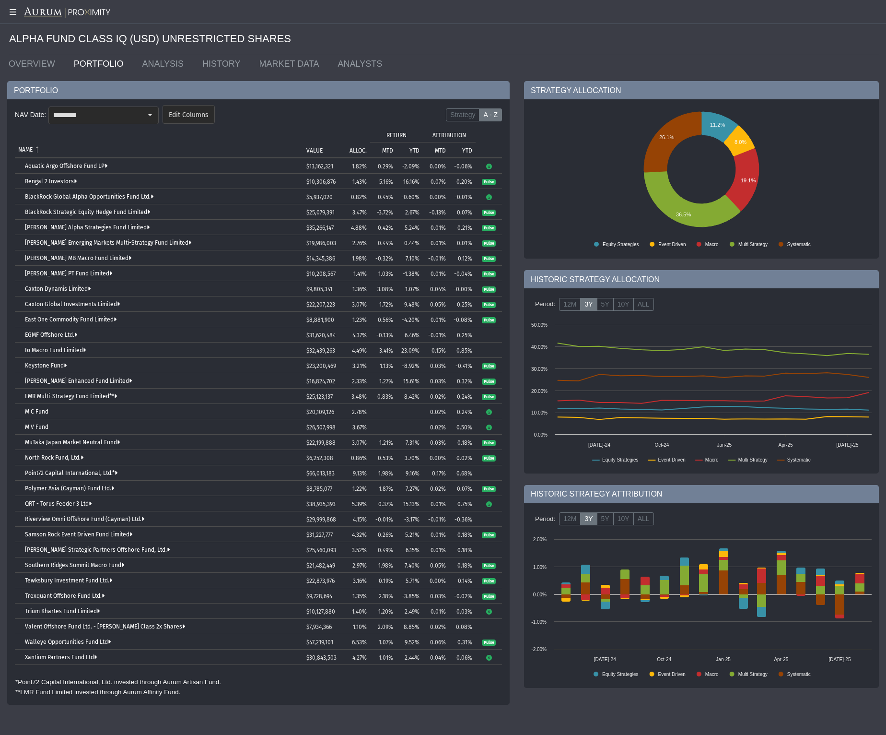
click at [365, 267] on td "1.41%" at bounding box center [354, 273] width 31 height 15
click at [23, 152] on p "NAME" at bounding box center [25, 149] width 14 height 7
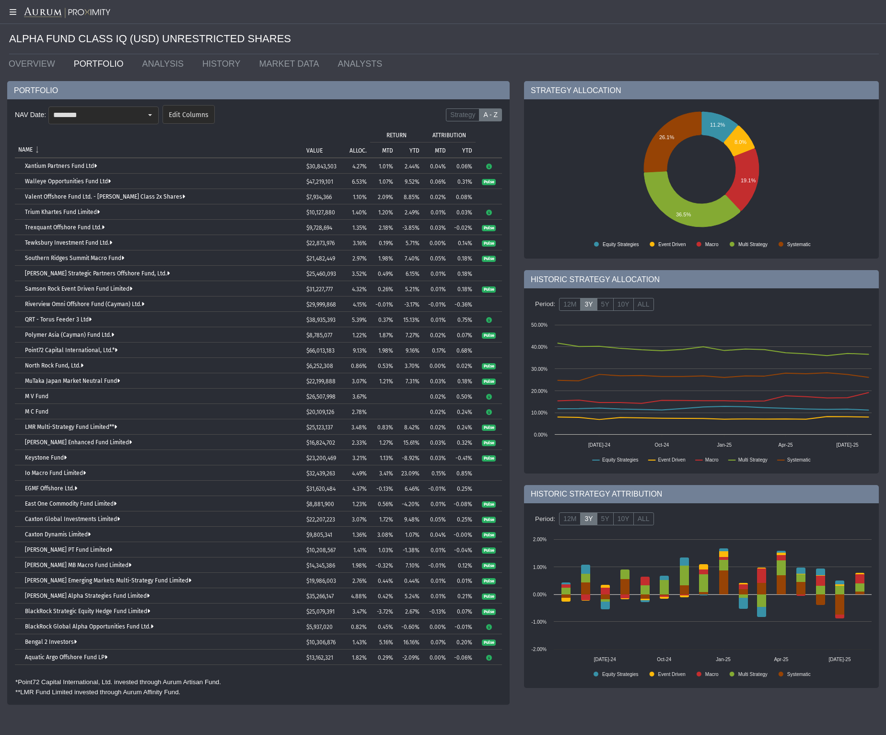
click at [23, 152] on p "NAME" at bounding box center [25, 149] width 14 height 7
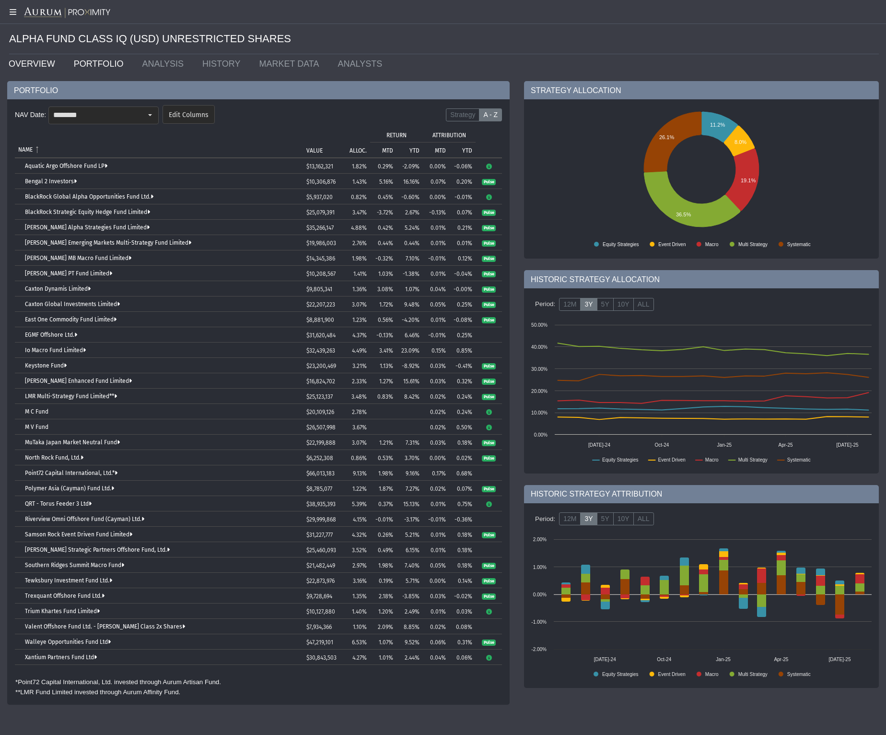
click at [40, 65] on link "OVERVIEW" at bounding box center [33, 63] width 65 height 19
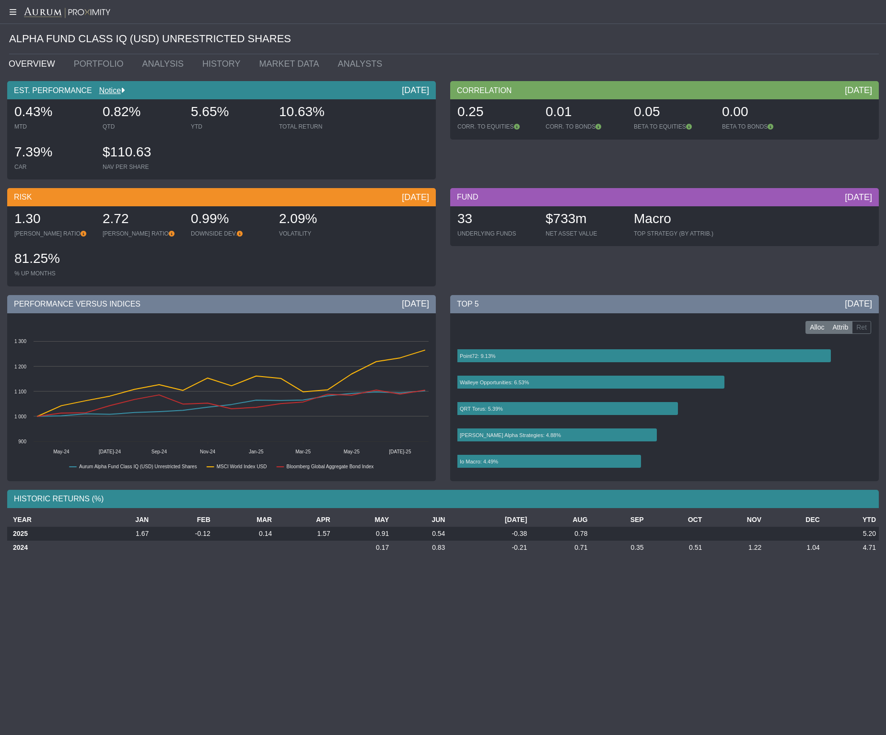
click at [774, 332] on label "Attrib" at bounding box center [841, 327] width 24 height 13
click at [774, 327] on label "Ret" at bounding box center [861, 327] width 19 height 13
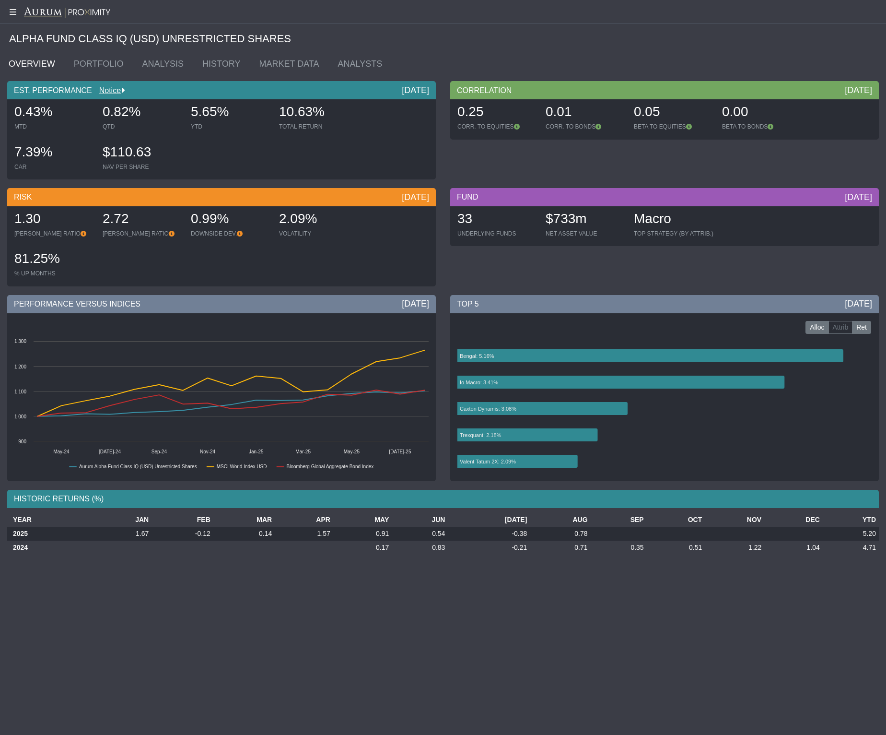
click at [774, 328] on label "Alloc" at bounding box center [817, 327] width 23 height 13
click at [774, 327] on label "Ret" at bounding box center [861, 327] width 19 height 13
click at [774, 327] on label "Attrib" at bounding box center [841, 327] width 24 height 13
click at [86, 57] on link "PORTFOLIO" at bounding box center [101, 63] width 69 height 19
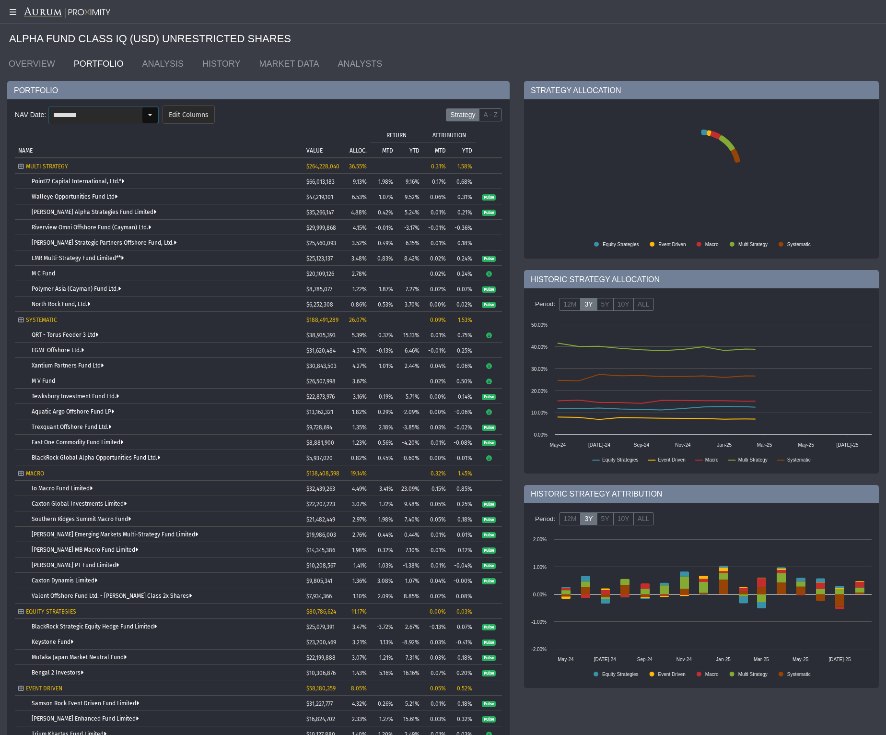
click at [129, 111] on input "********" at bounding box center [95, 115] width 93 height 16
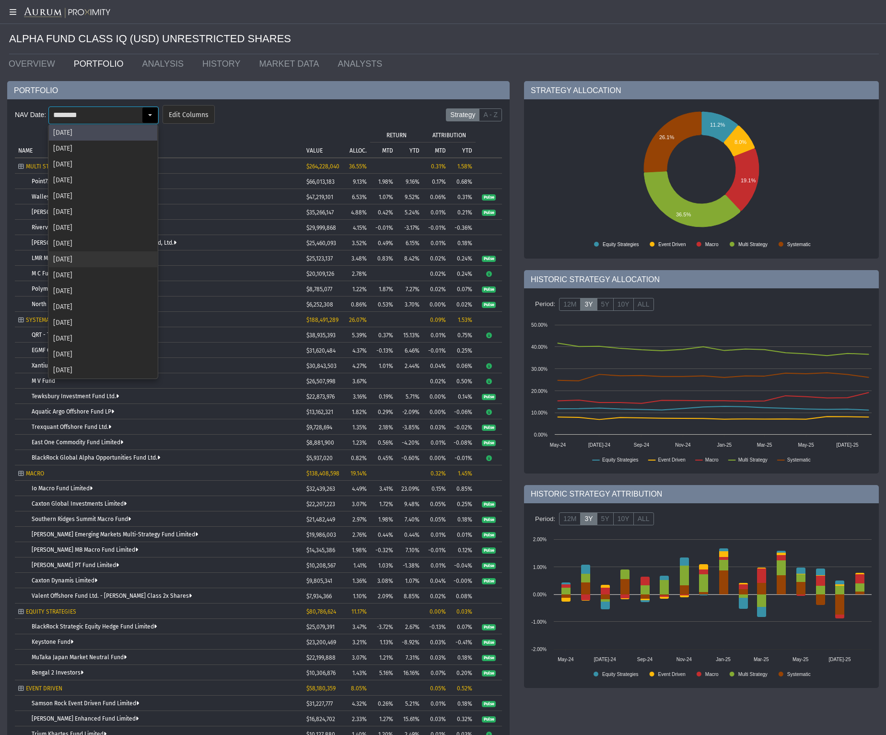
click at [77, 256] on div "[DATE]" at bounding box center [103, 259] width 108 height 16
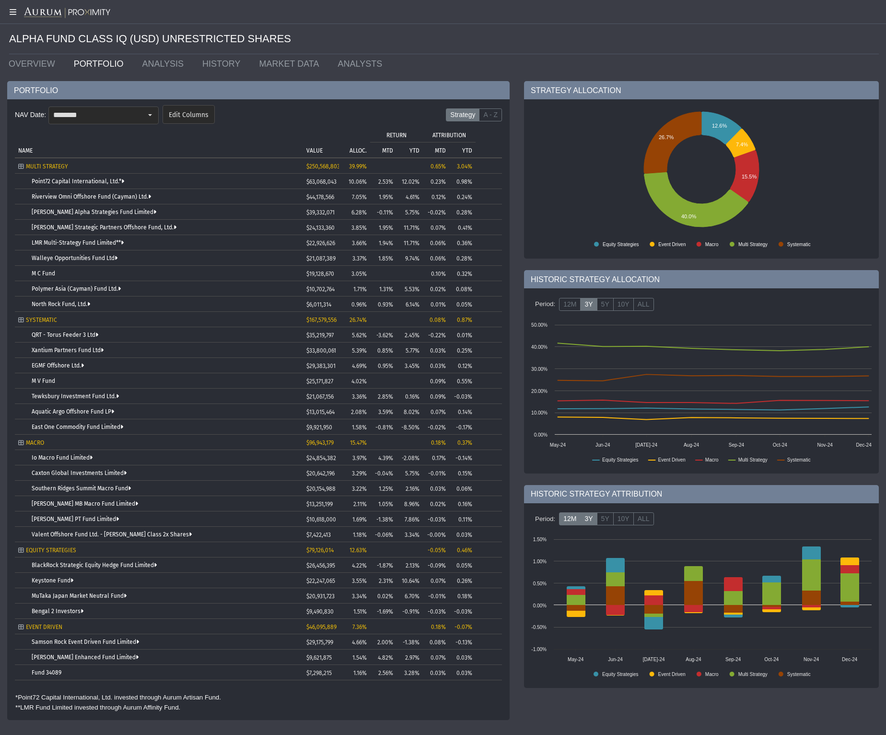
click at [573, 511] on label "12M" at bounding box center [570, 518] width 22 height 13
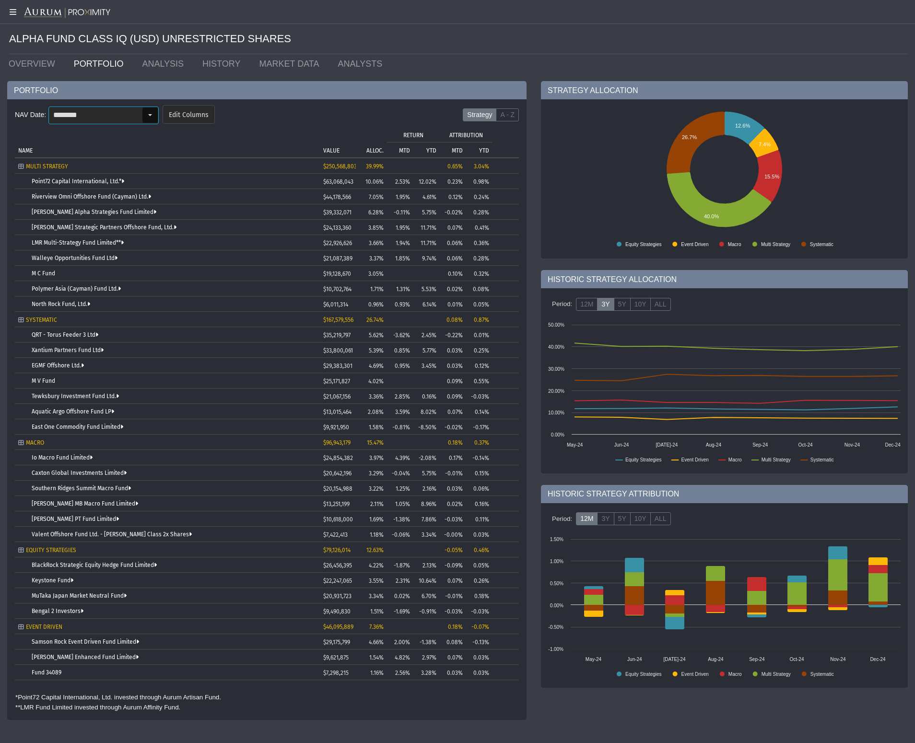
click at [143, 114] on div "Select" at bounding box center [149, 114] width 15 height 15
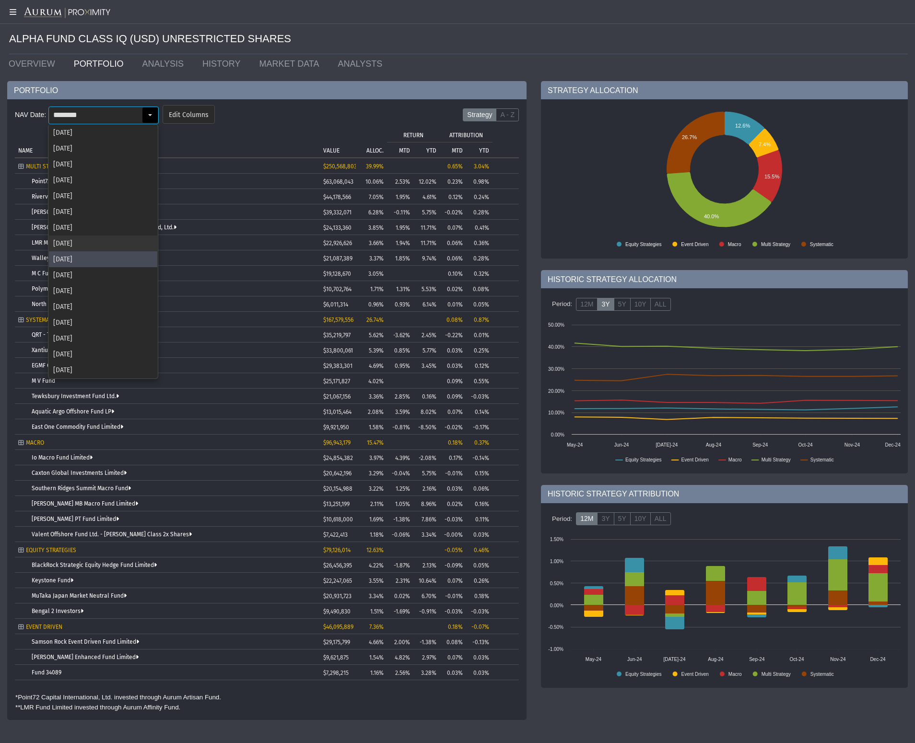
click at [68, 243] on div "[DATE]" at bounding box center [103, 243] width 108 height 16
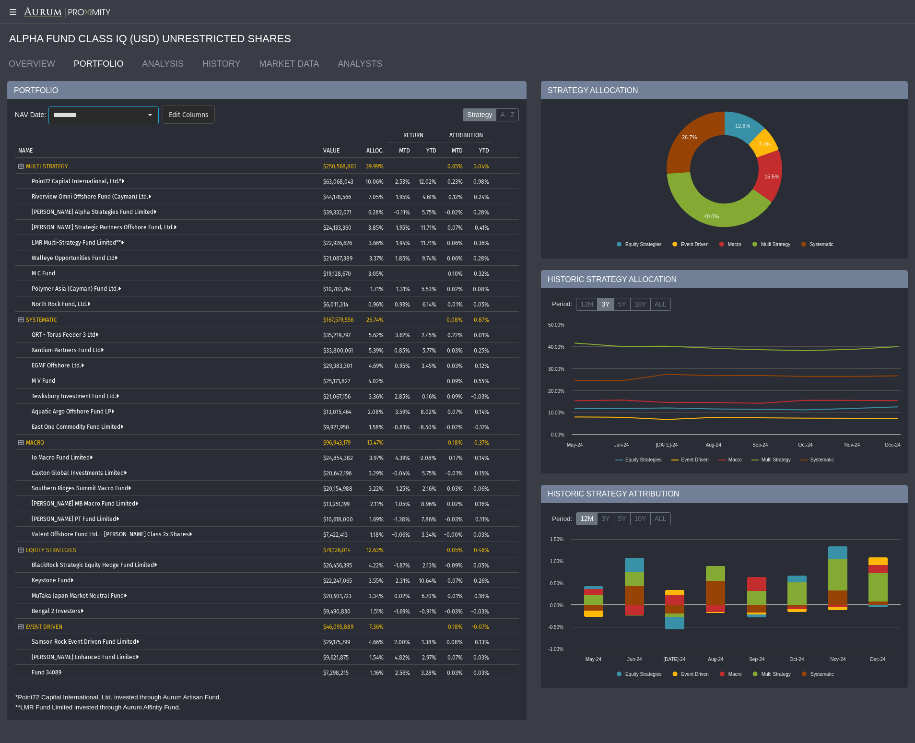
type input "********"
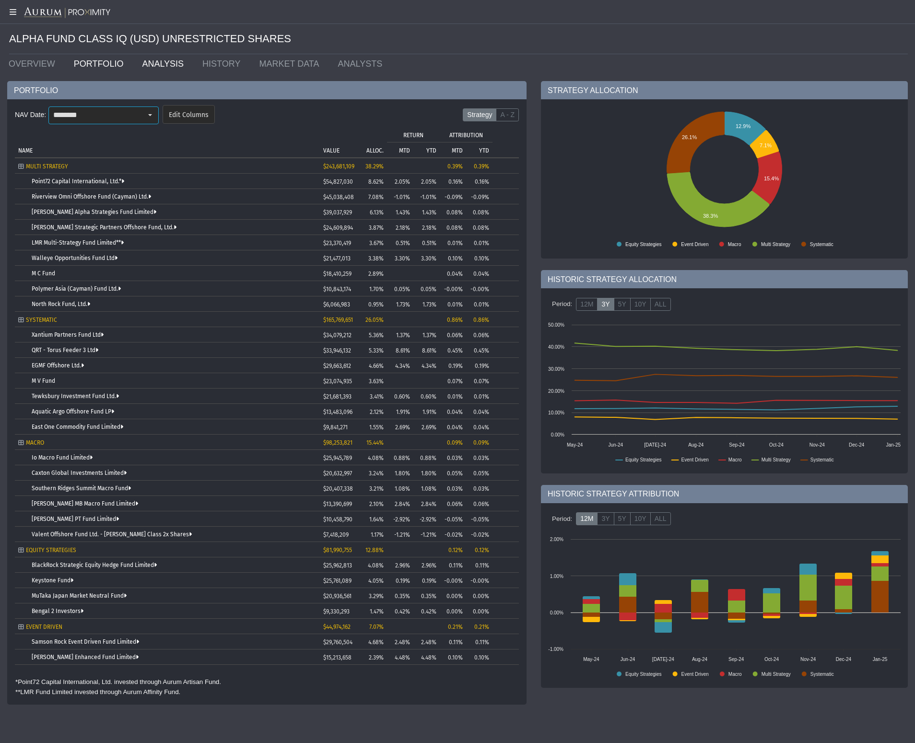
click at [143, 68] on link "ANALYSIS" at bounding box center [165, 63] width 60 height 19
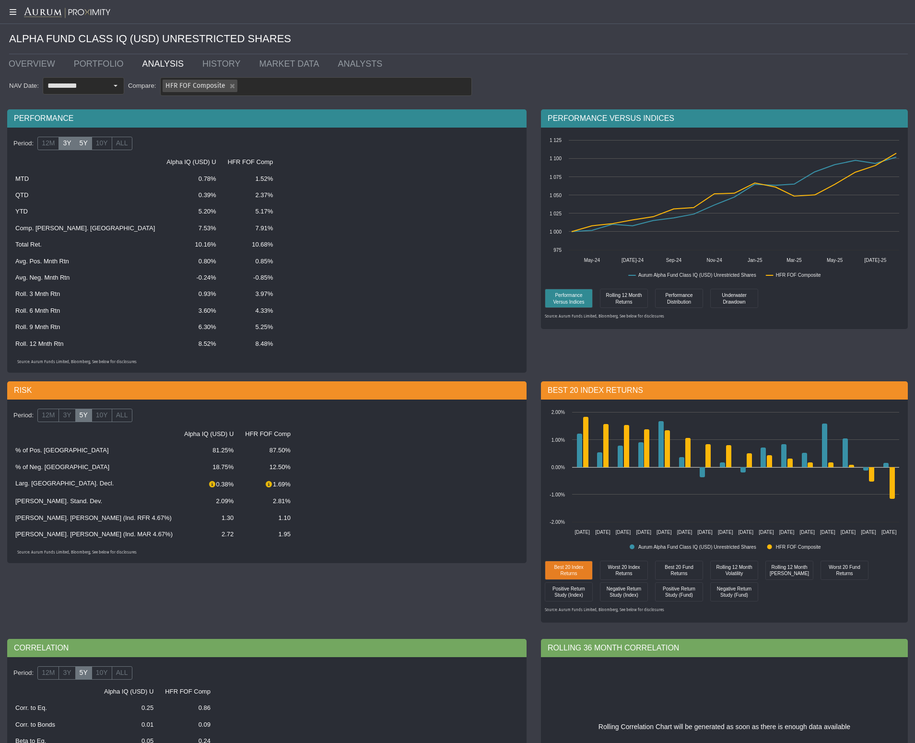
click at [66, 142] on label "3Y" at bounding box center [67, 143] width 17 height 13
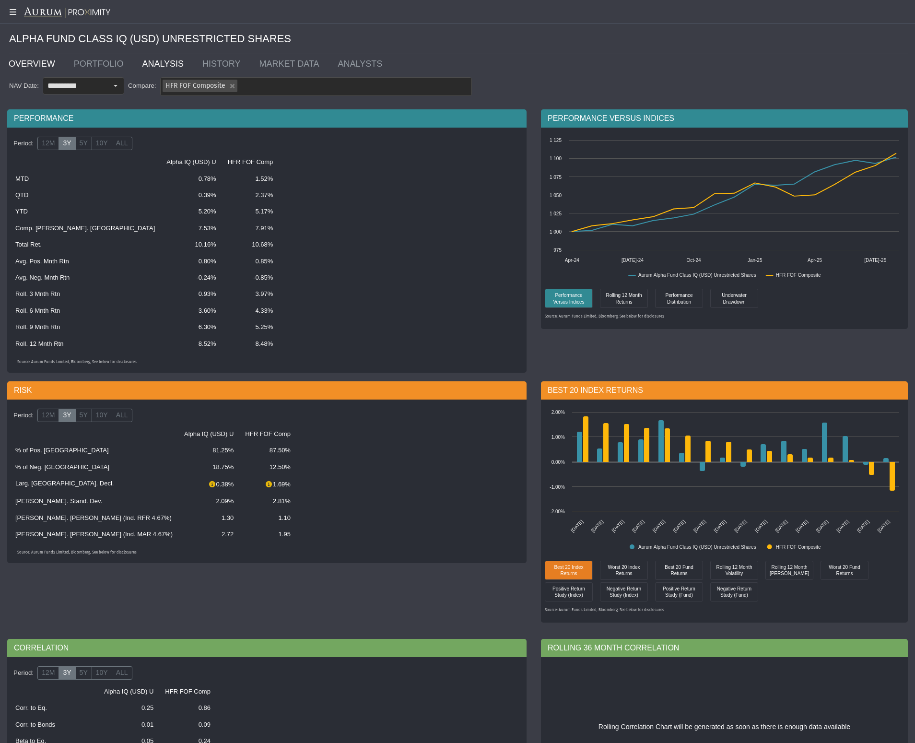
click at [35, 68] on link "OVERVIEW" at bounding box center [33, 63] width 65 height 19
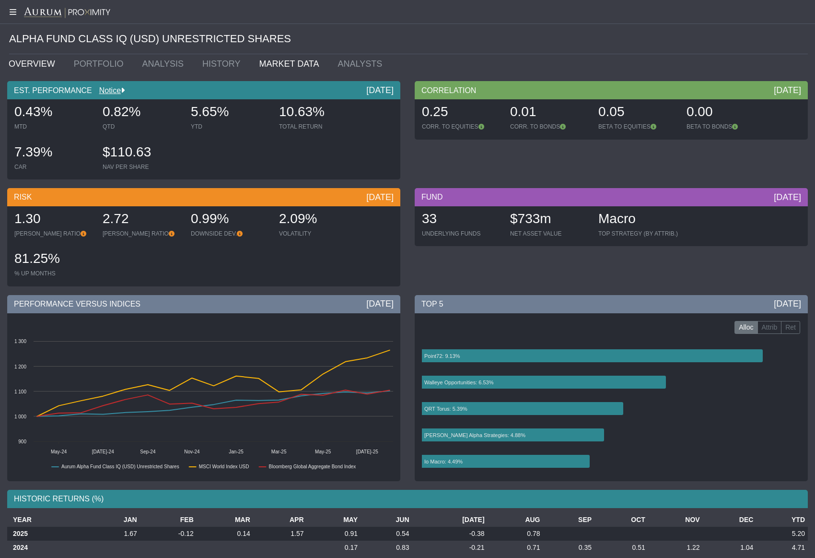
click at [298, 66] on link "MARKET DATA" at bounding box center [291, 63] width 79 height 19
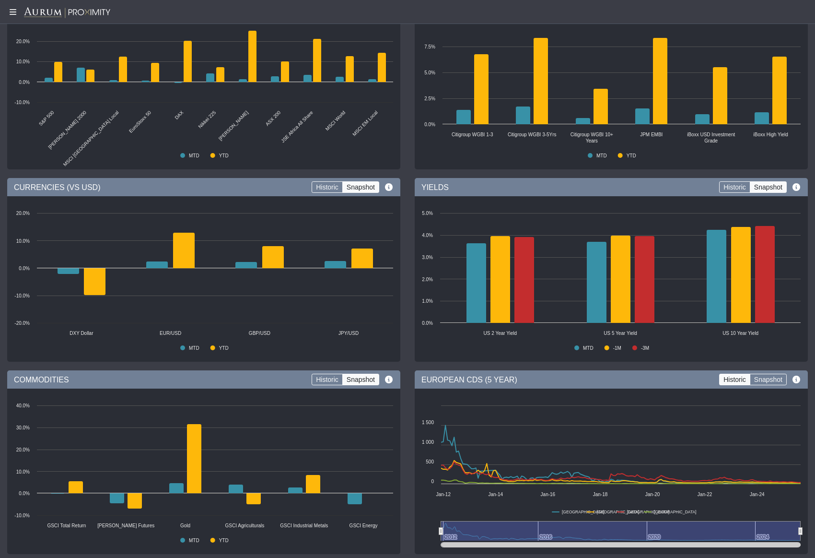
scroll to position [187, 0]
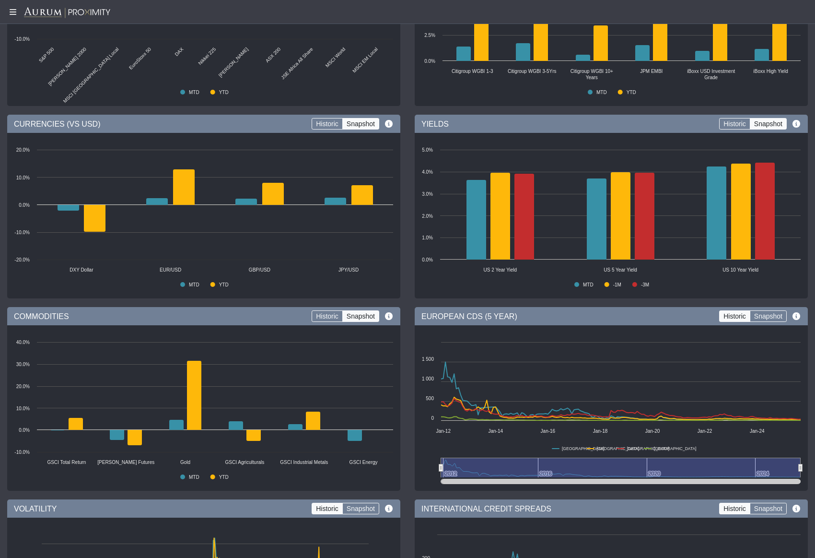
click at [320, 322] on div "COMMODITIES Historic Snapshot" at bounding box center [203, 316] width 393 height 18
click at [325, 318] on label "Historic" at bounding box center [327, 316] width 31 height 12
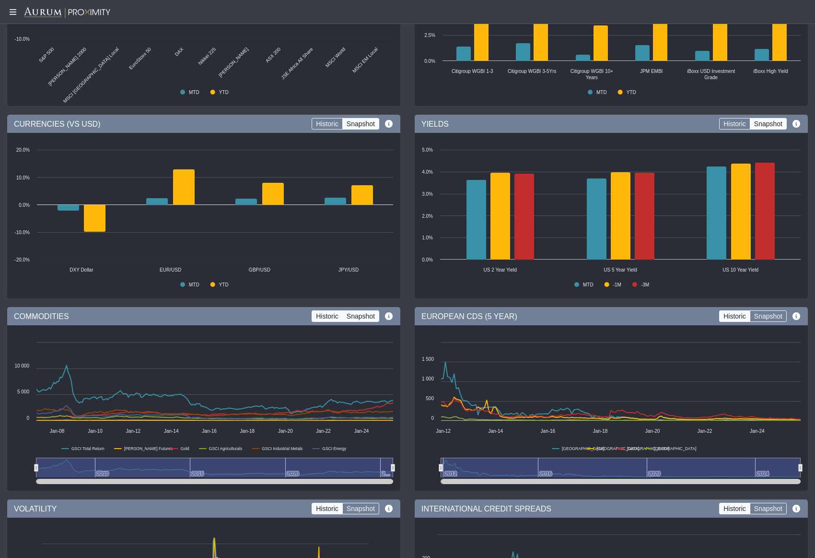
click at [356, 312] on label "Snapshot" at bounding box center [360, 316] width 37 height 12
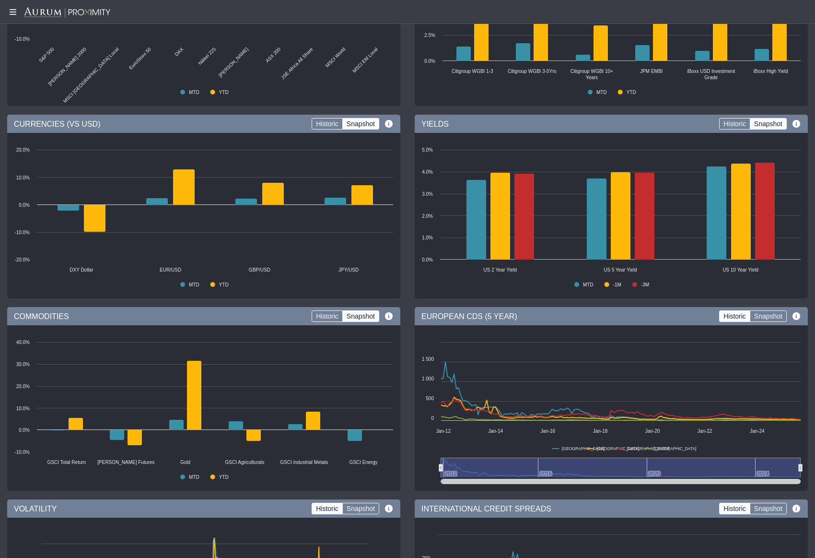
scroll to position [328, 0]
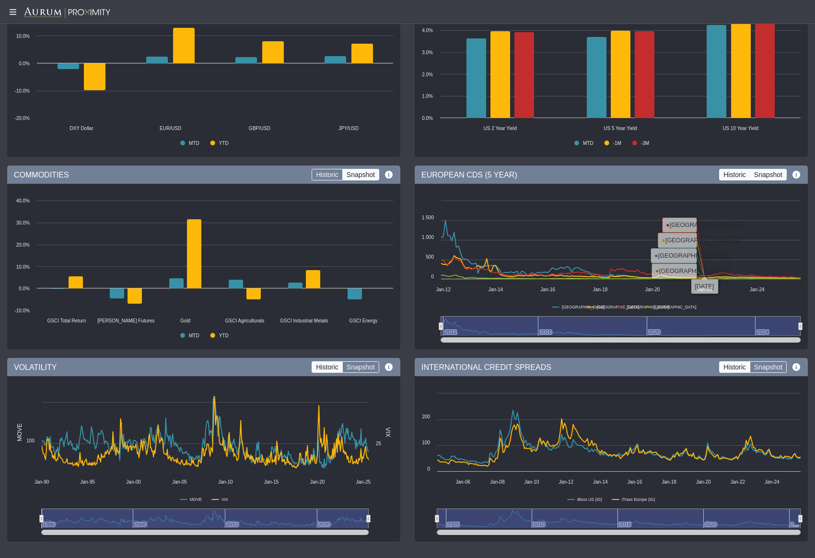
click at [773, 171] on label "Snapshot" at bounding box center [768, 175] width 37 height 12
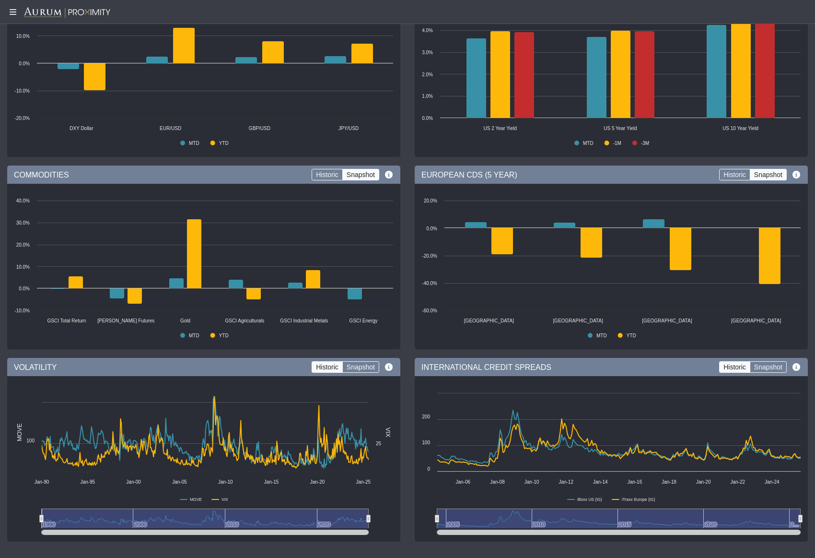
click at [388, 366] on icon at bounding box center [389, 367] width 10 height 8
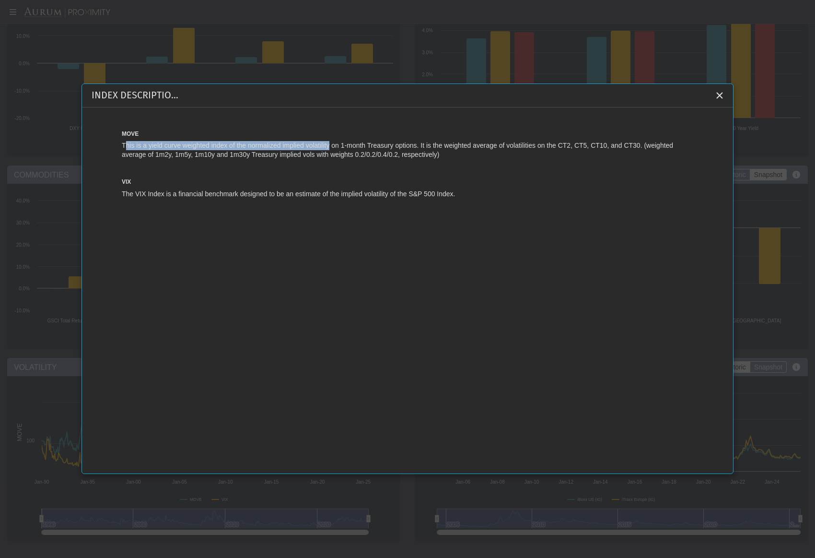
drag, startPoint x: 130, startPoint y: 146, endPoint x: 335, endPoint y: 148, distance: 205.3
click at [332, 148] on span "This is a yield curve weighted index of the normalized implied volatility on 1-…" at bounding box center [397, 149] width 551 height 17
click at [335, 148] on span "This is a yield curve weighted index of the normalized implied volatility on 1-…" at bounding box center [397, 149] width 551 height 17
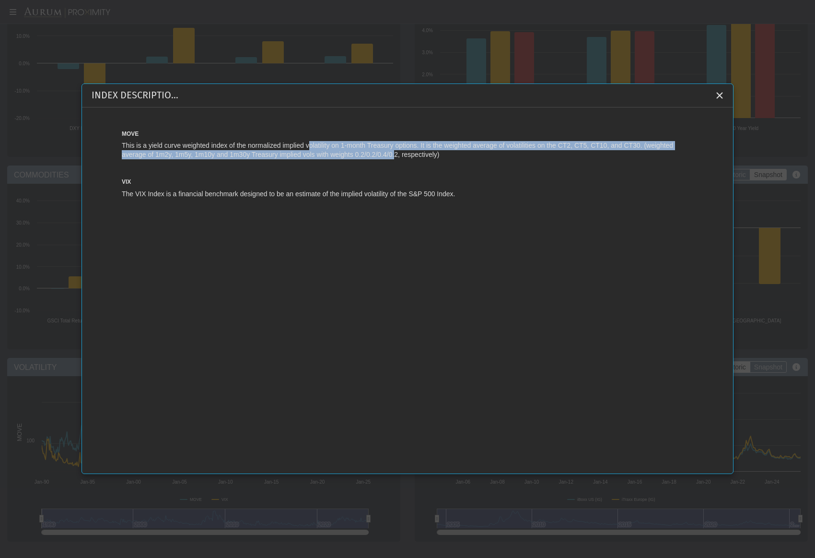
drag, startPoint x: 398, startPoint y: 154, endPoint x: 267, endPoint y: 146, distance: 130.7
click at [289, 147] on span "This is a yield curve weighted index of the normalized implied volatility on 1-…" at bounding box center [397, 149] width 551 height 17
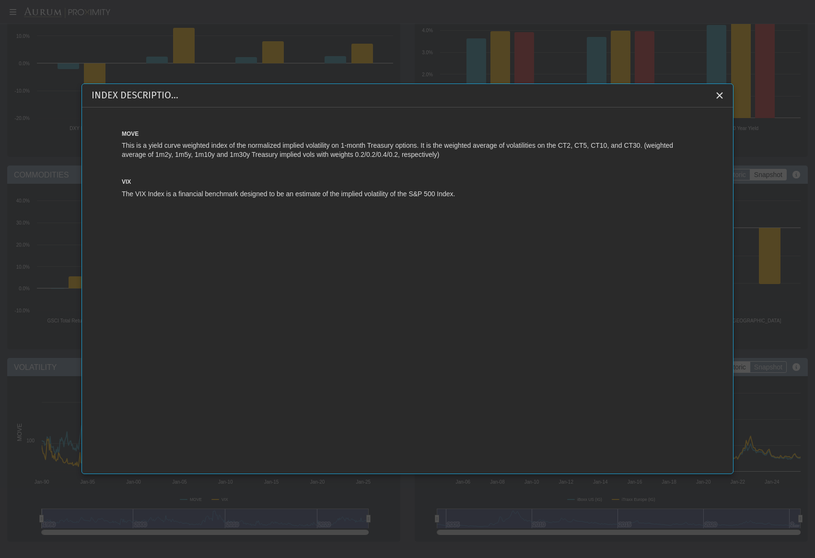
click at [267, 146] on span "This is a yield curve weighted index of the normalized implied volatility on 1-…" at bounding box center [397, 149] width 551 height 17
click at [720, 94] on icon "Close" at bounding box center [719, 95] width 9 height 9
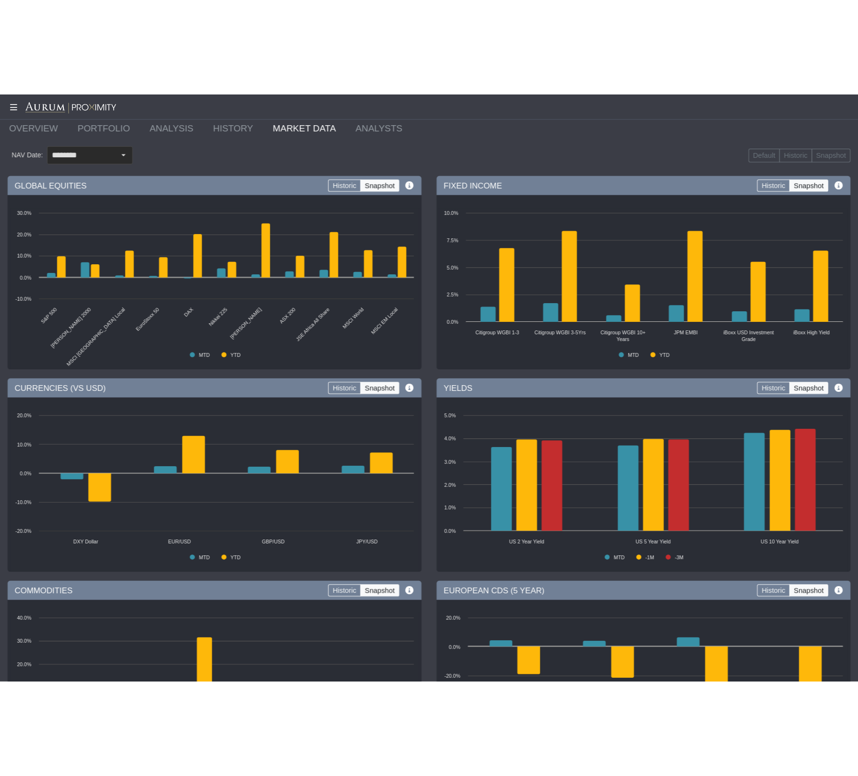
scroll to position [0, 0]
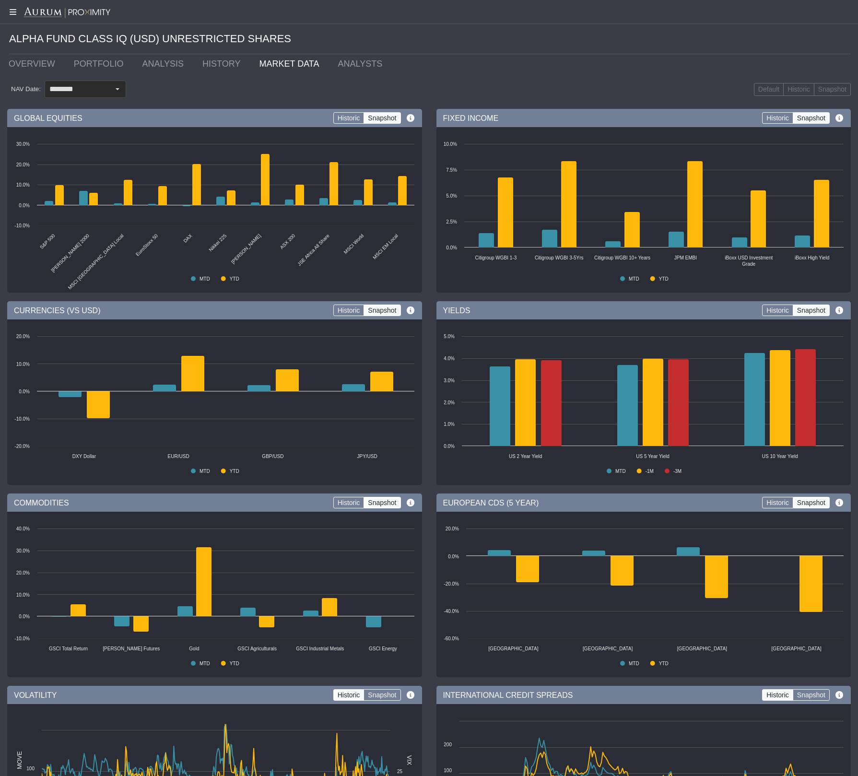
click at [92, 80] on div "NAV Date: ******** Default Historic Snapshot" at bounding box center [429, 89] width 844 height 32
click at [90, 86] on input "********" at bounding box center [77, 89] width 64 height 16
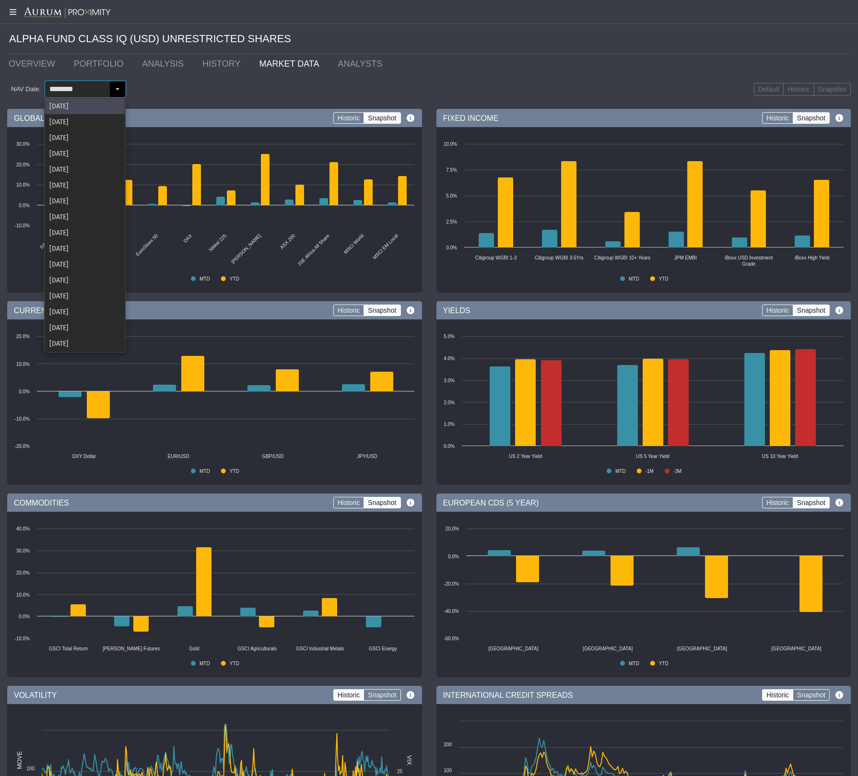
click at [174, 91] on div "NAV Date: ******** Default Historic Snapshot" at bounding box center [429, 89] width 844 height 32
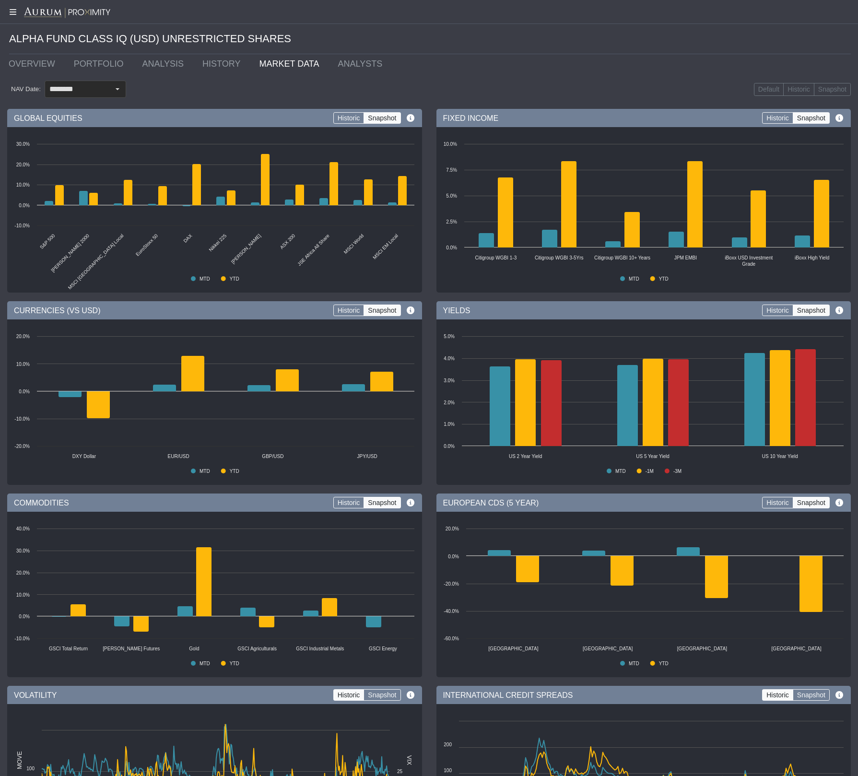
click at [528, 79] on div "NAV Date: ******** Pull down to refresh... Release to refresh... Refreshing... …" at bounding box center [429, 89] width 844 height 32
click at [757, 87] on label "Default" at bounding box center [769, 89] width 30 height 13
